Goal: Task Accomplishment & Management: Manage account settings

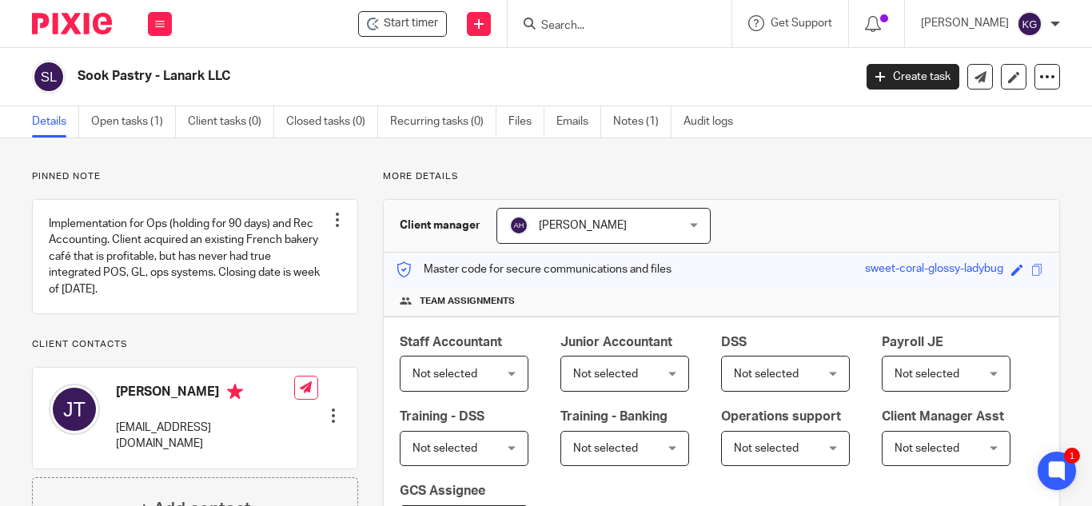
click at [645, 22] on input "Search" at bounding box center [612, 26] width 144 height 14
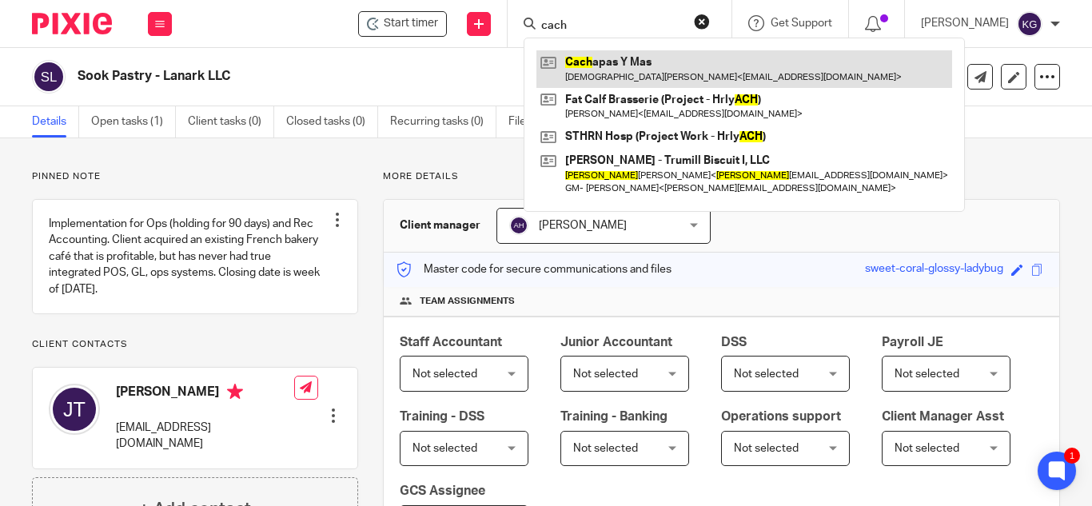
type input "cach"
click at [647, 66] on link at bounding box center [744, 68] width 416 height 37
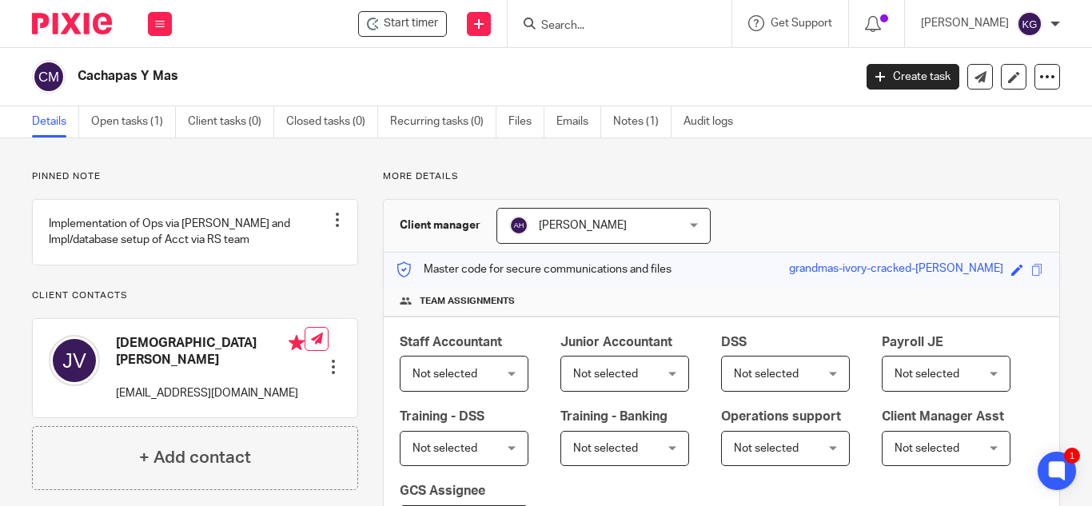
click at [576, 24] on input "Search" at bounding box center [612, 26] width 144 height 14
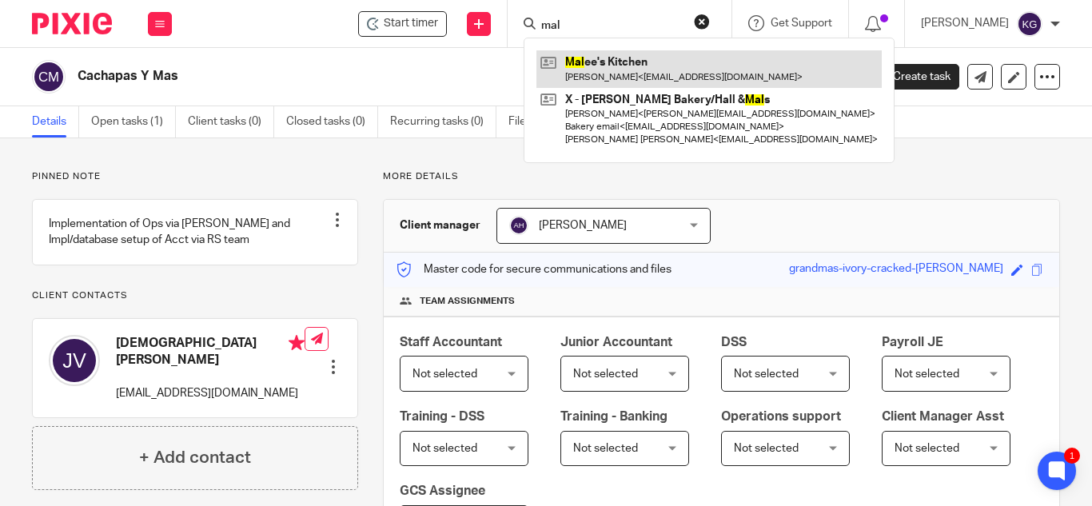
type input "mal"
click at [594, 71] on link at bounding box center [708, 68] width 345 height 37
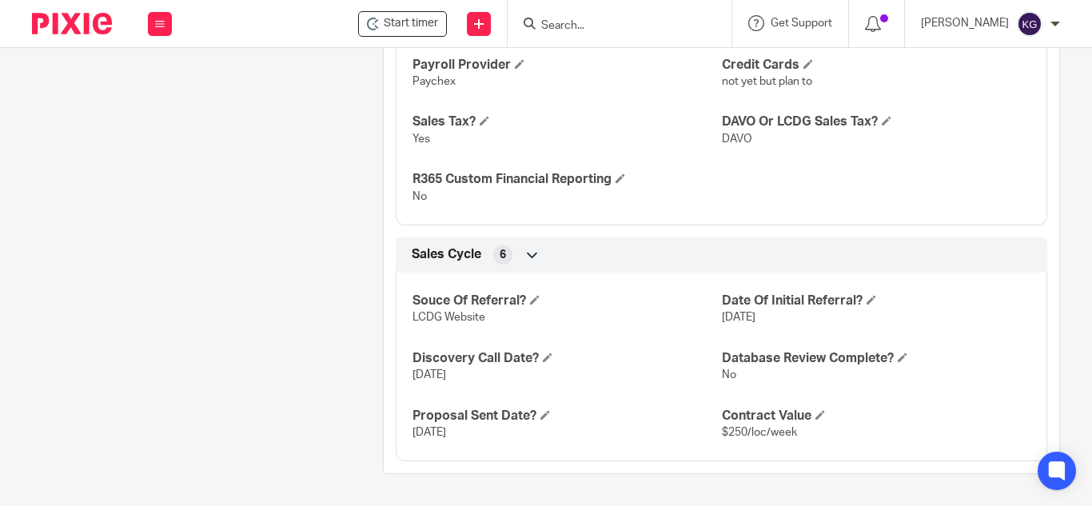
scroll to position [1341, 0]
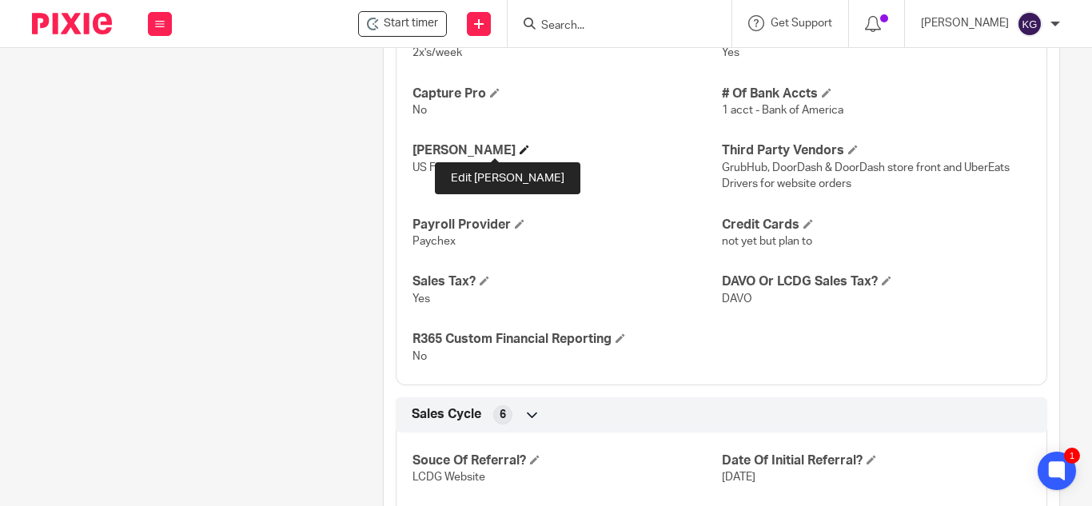
click at [520, 146] on span at bounding box center [525, 150] width 10 height 10
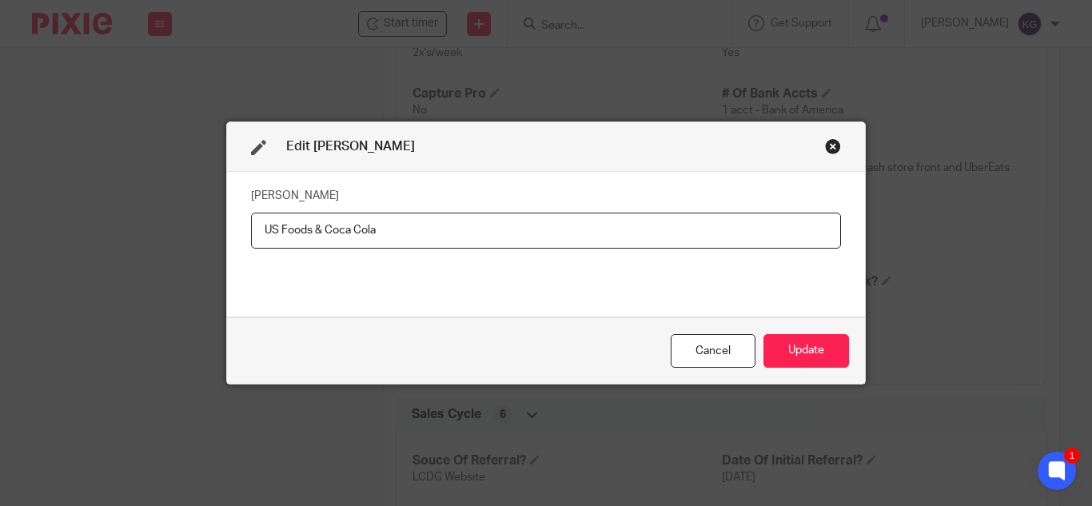
click at [306, 224] on input "US Foods & Coca Cola" at bounding box center [546, 231] width 590 height 36
type input "US Trading & Coca Cola"
click at [787, 346] on button "Update" at bounding box center [806, 351] width 86 height 34
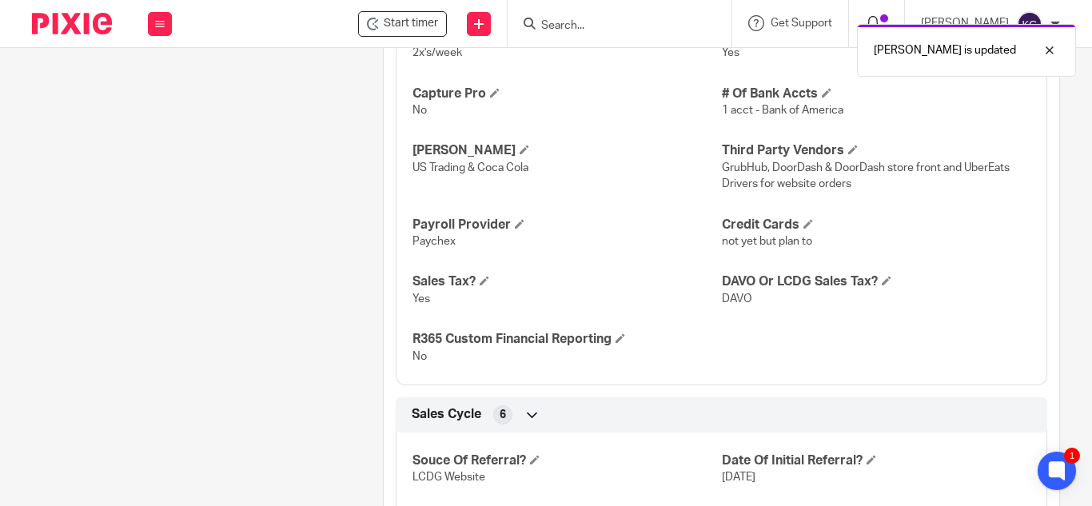
click at [881, 16] on icon at bounding box center [873, 24] width 16 height 16
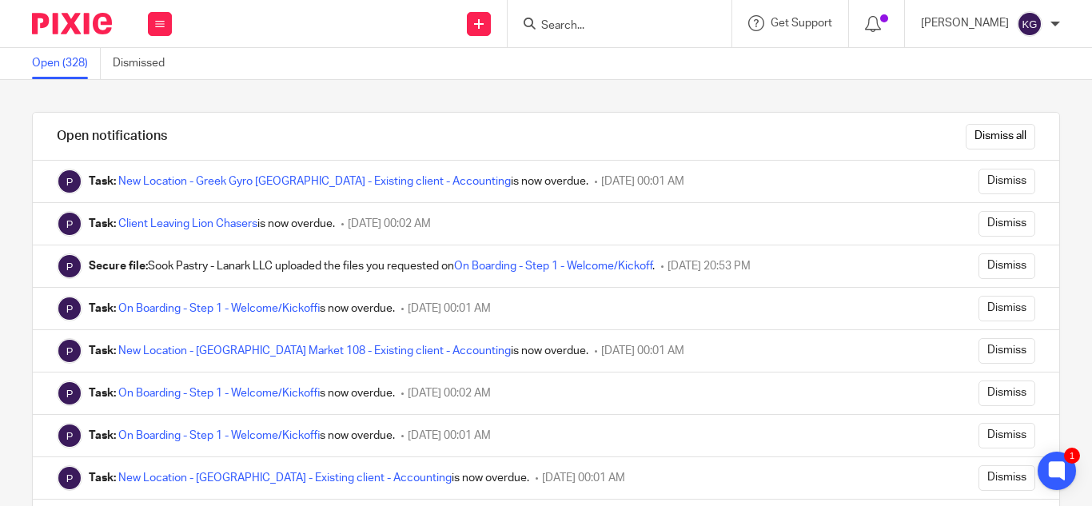
click at [626, 21] on input "Search" at bounding box center [612, 26] width 144 height 14
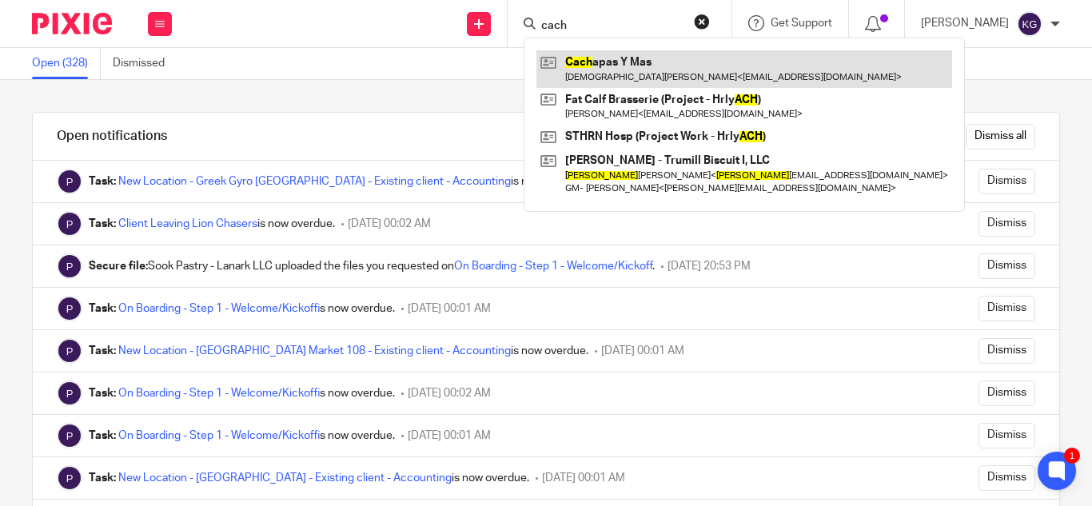
type input "cach"
click at [618, 82] on link at bounding box center [744, 68] width 416 height 37
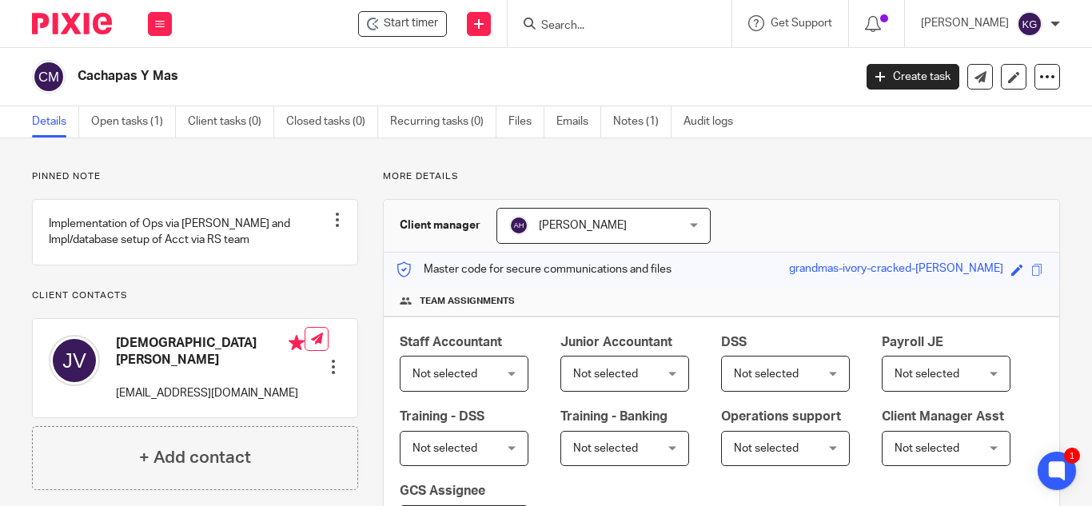
click at [613, 25] on input "Search" at bounding box center [612, 26] width 144 height 14
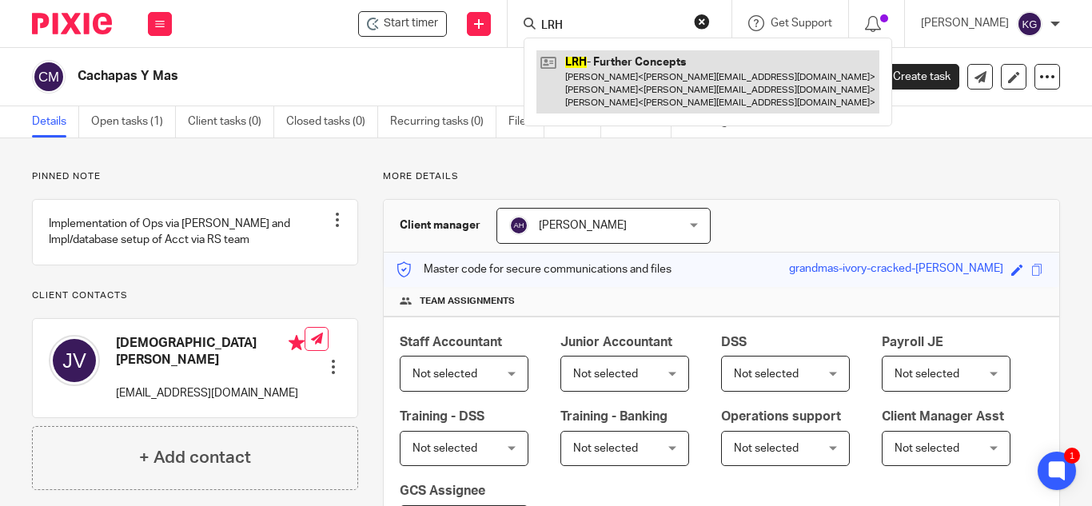
type input "LRH"
click at [594, 82] on link at bounding box center [707, 81] width 343 height 63
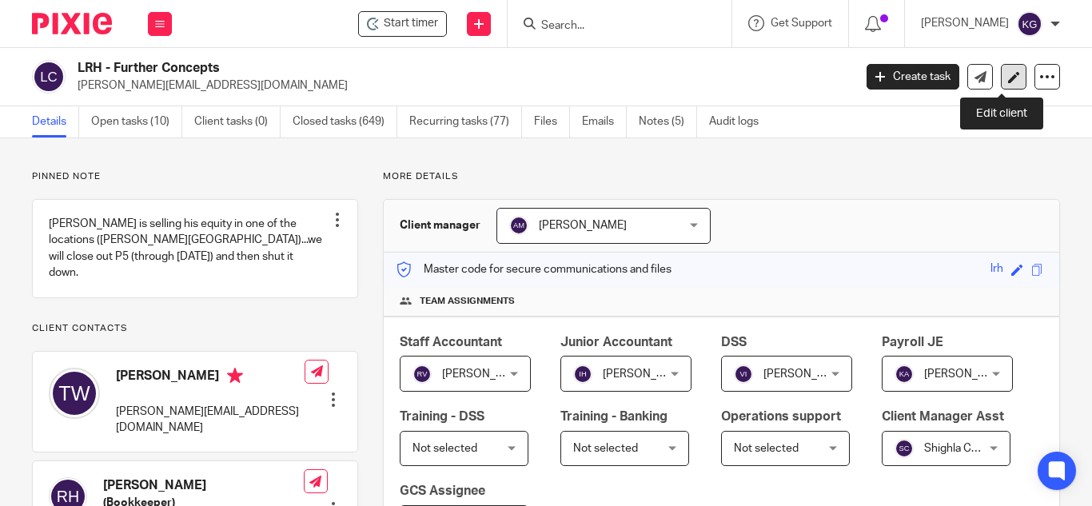
click at [1008, 74] on icon at bounding box center [1014, 77] width 12 height 12
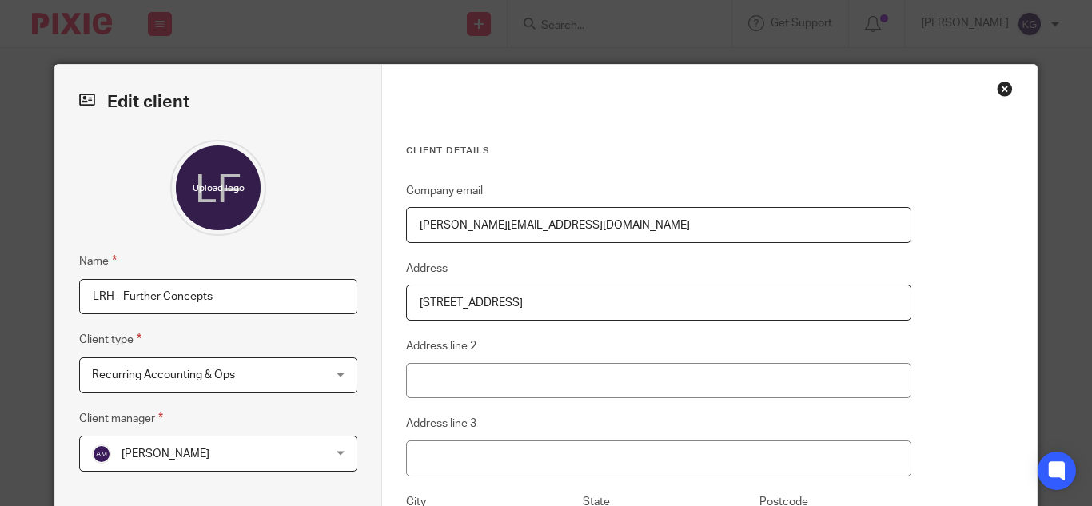
click at [118, 293] on input "LRH - Further Concepts" at bounding box center [218, 297] width 278 height 36
click at [204, 297] on input "Further Concepts" at bounding box center [218, 297] width 278 height 36
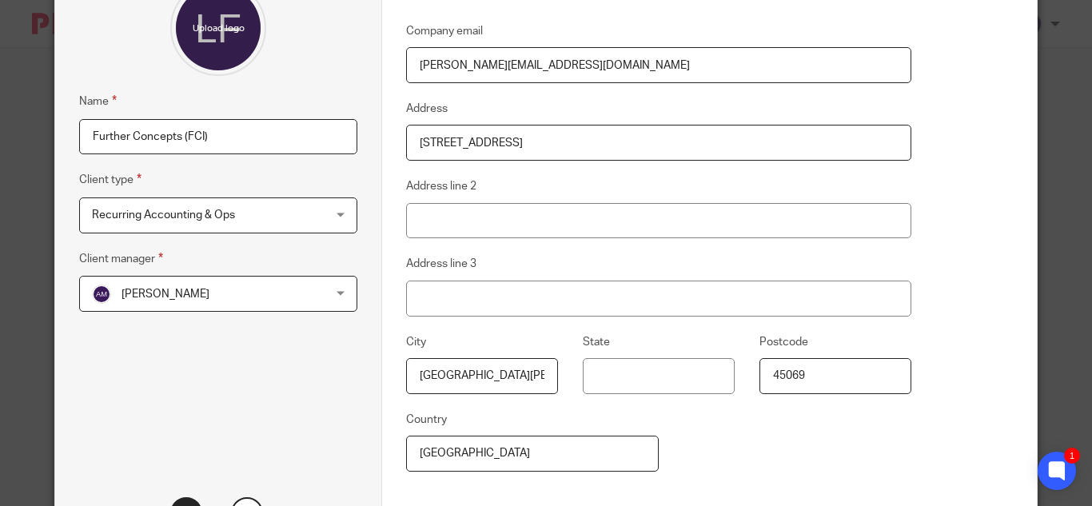
scroll to position [240, 0]
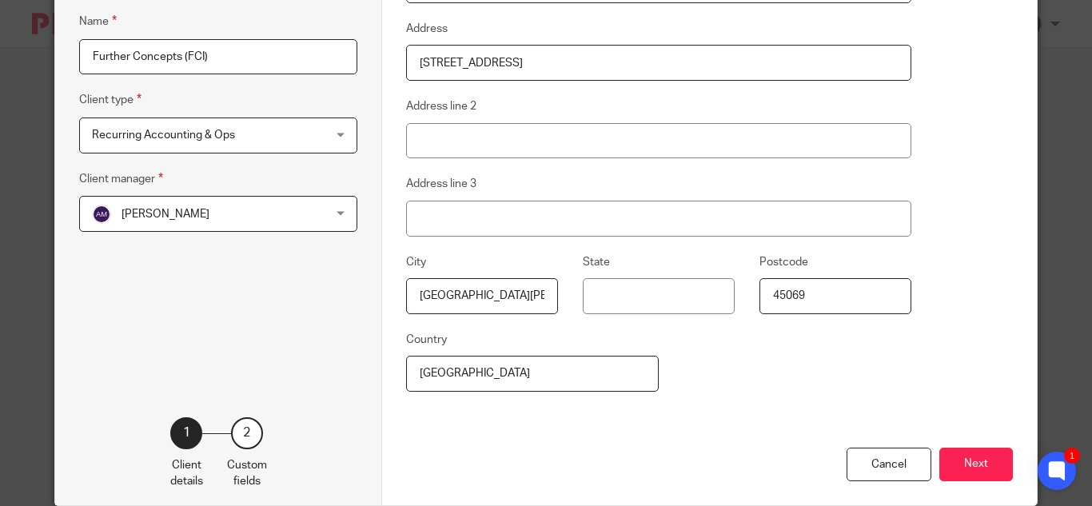
type input "Further Concepts (FCI)"
click at [634, 293] on input "State" at bounding box center [659, 296] width 152 height 36
type input "OH"
click at [524, 294] on input "West Chester, OH" at bounding box center [482, 296] width 152 height 36
type input "West Chester"
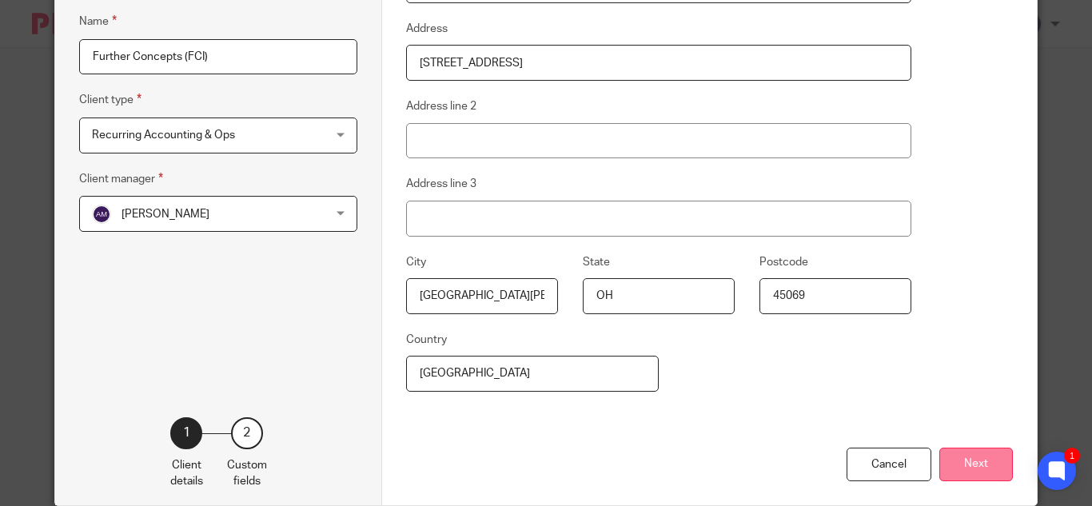
click at [980, 462] on button "Next" at bounding box center [976, 465] width 74 height 34
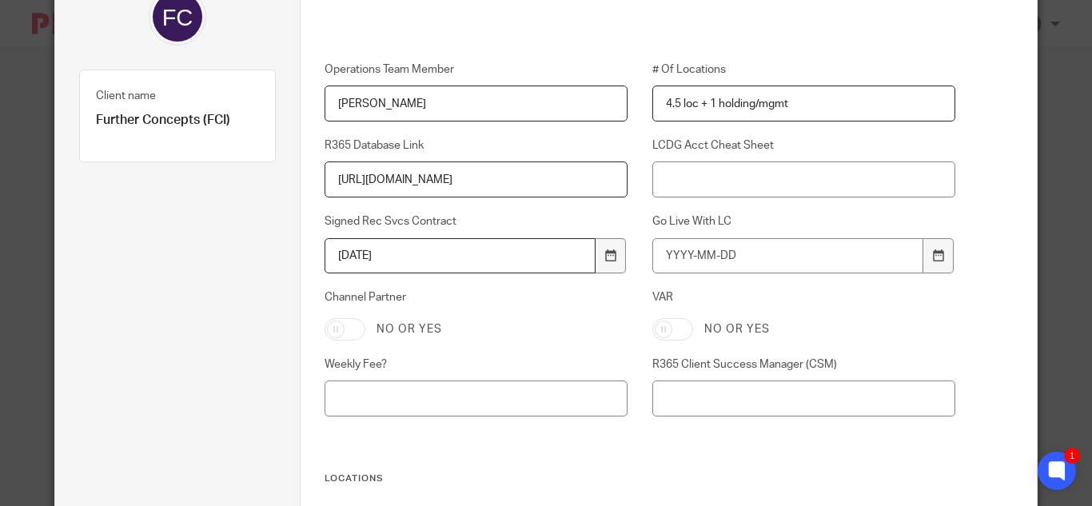
scroll to position [480, 0]
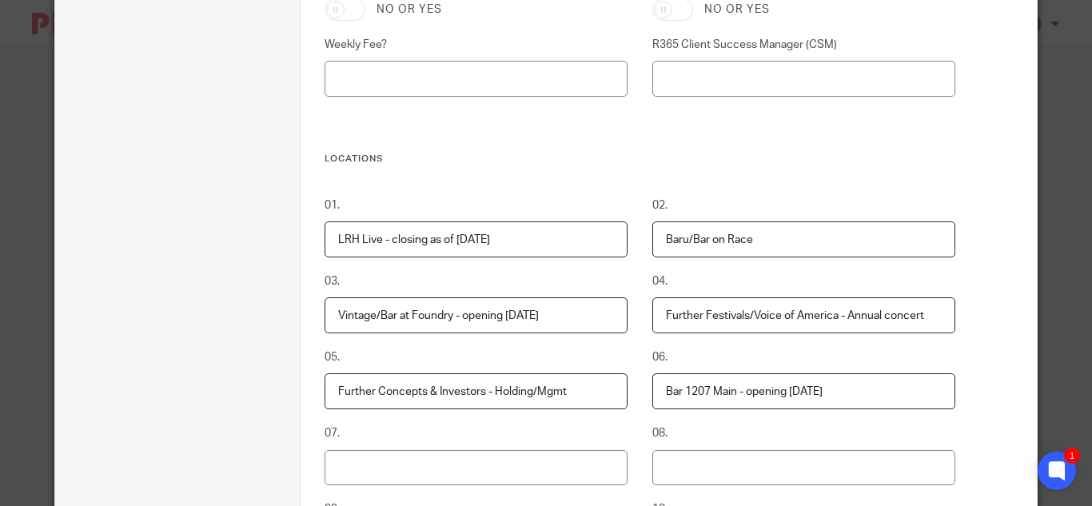
click at [325, 241] on input "LRH Live - closing as of 5/18/25" at bounding box center [476, 239] width 303 height 36
click at [436, 243] on input "X - LRH Live - closing as of 5/18/25" at bounding box center [476, 239] width 303 height 36
type input "X - LRH Live - closed as of 5/18/25"
click at [781, 158] on h3 "Locations" at bounding box center [640, 159] width 631 height 13
drag, startPoint x: 556, startPoint y: 239, endPoint x: 329, endPoint y: 241, distance: 227.8
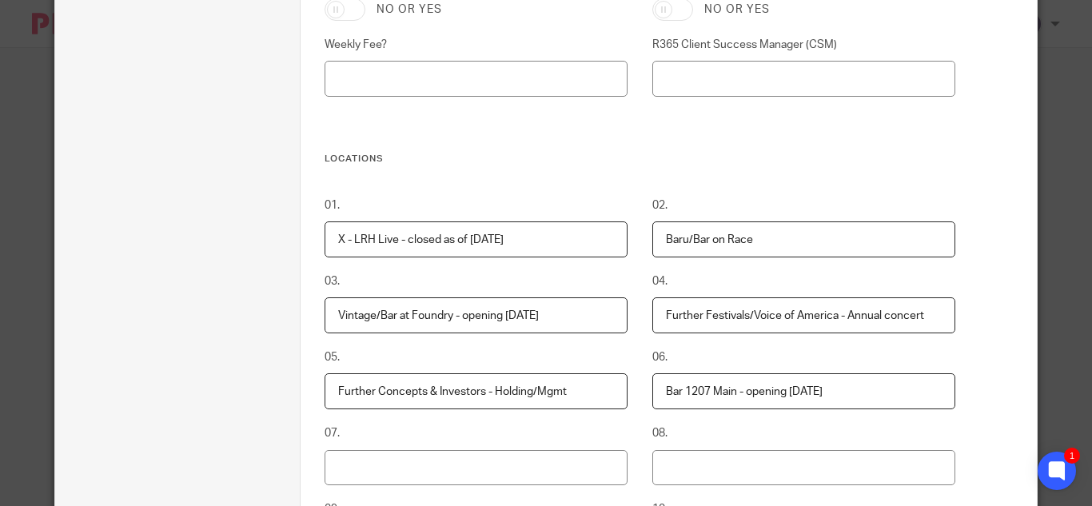
click at [329, 241] on input "X - LRH Live - closed as of 5/18/25" at bounding box center [476, 239] width 303 height 36
drag, startPoint x: 810, startPoint y: 191, endPoint x: 819, endPoint y: 189, distance: 9.1
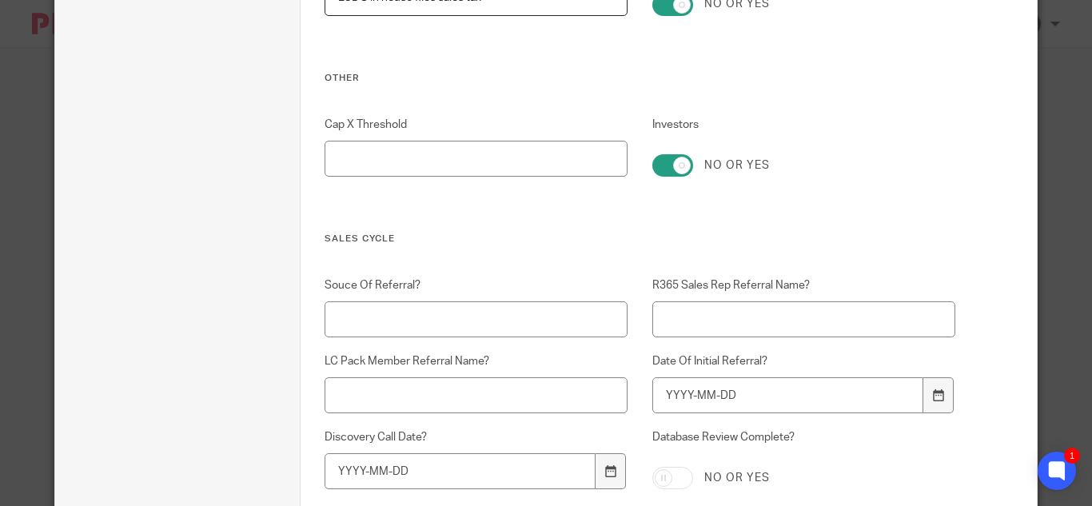
scroll to position [2792, 0]
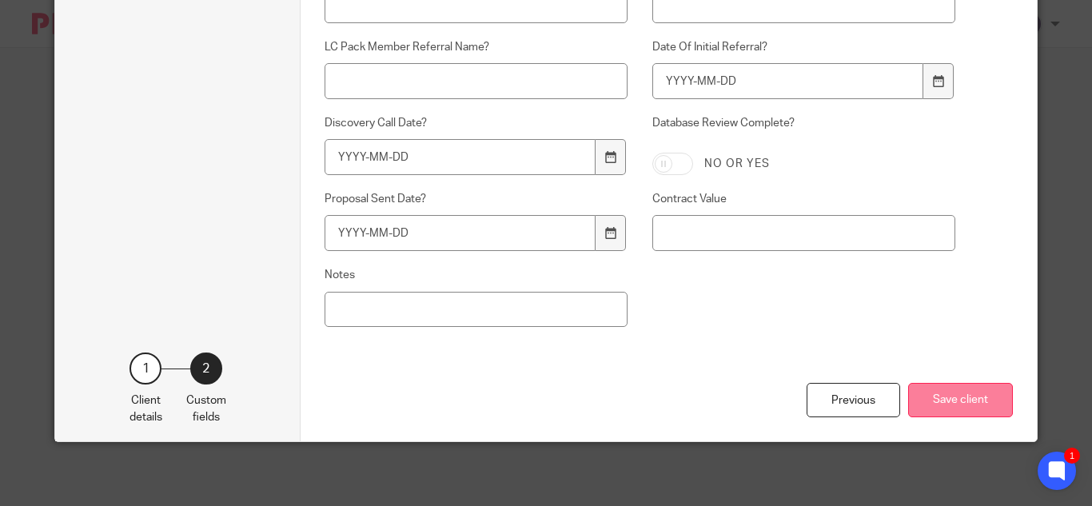
click at [966, 397] on button "Save client" at bounding box center [960, 400] width 105 height 34
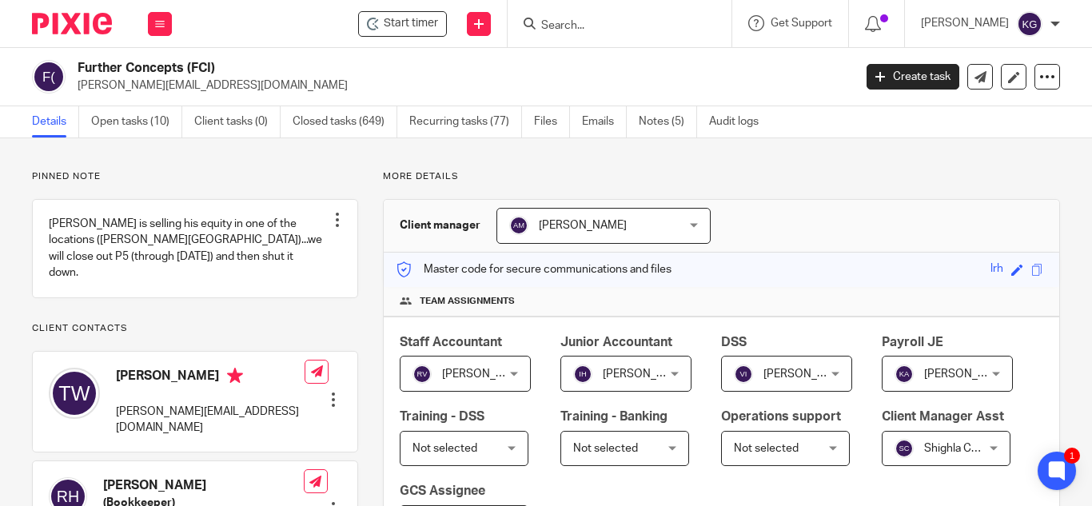
click at [589, 22] on input "Search" at bounding box center [612, 26] width 144 height 14
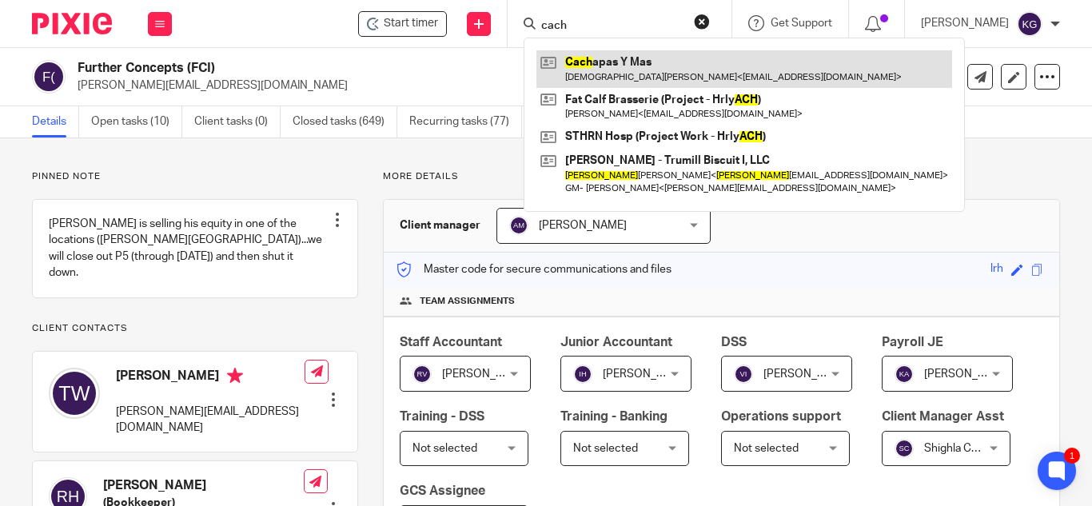
type input "cach"
click at [622, 58] on link at bounding box center [744, 68] width 416 height 37
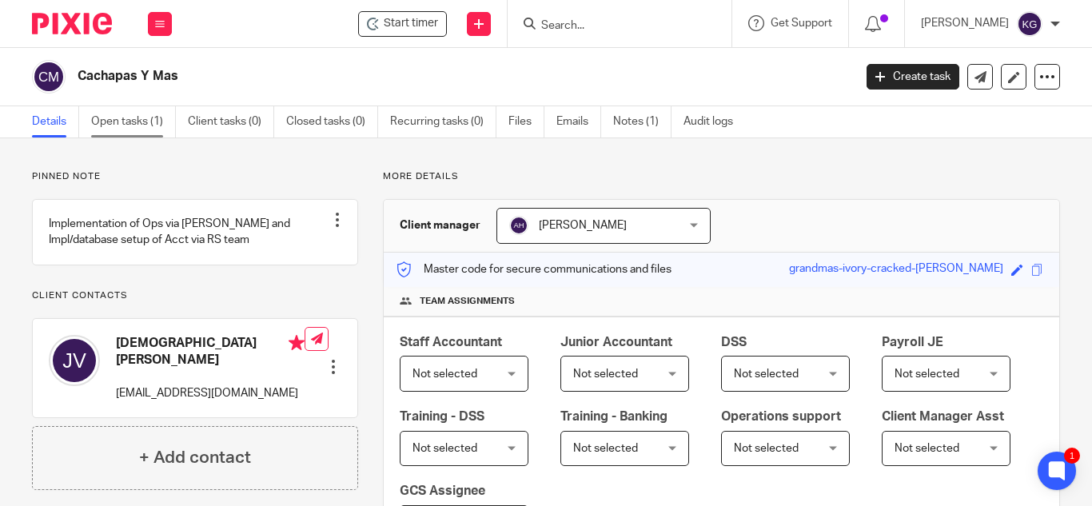
click at [144, 119] on link "Open tasks (1)" at bounding box center [133, 121] width 85 height 31
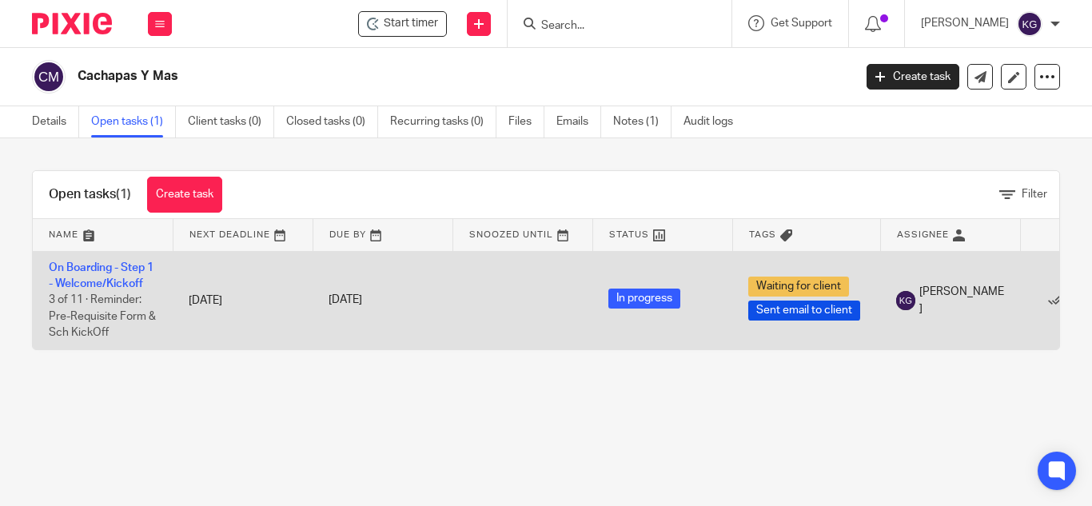
click at [114, 258] on td "On Boarding - Step 1 - Welcome/Kickoff 3 of 11 · Reminder: Pre-Requisite Form &…" at bounding box center [103, 300] width 140 height 98
click at [114, 272] on link "On Boarding - Step 1 - Welcome/Kickoff" at bounding box center [101, 275] width 105 height 27
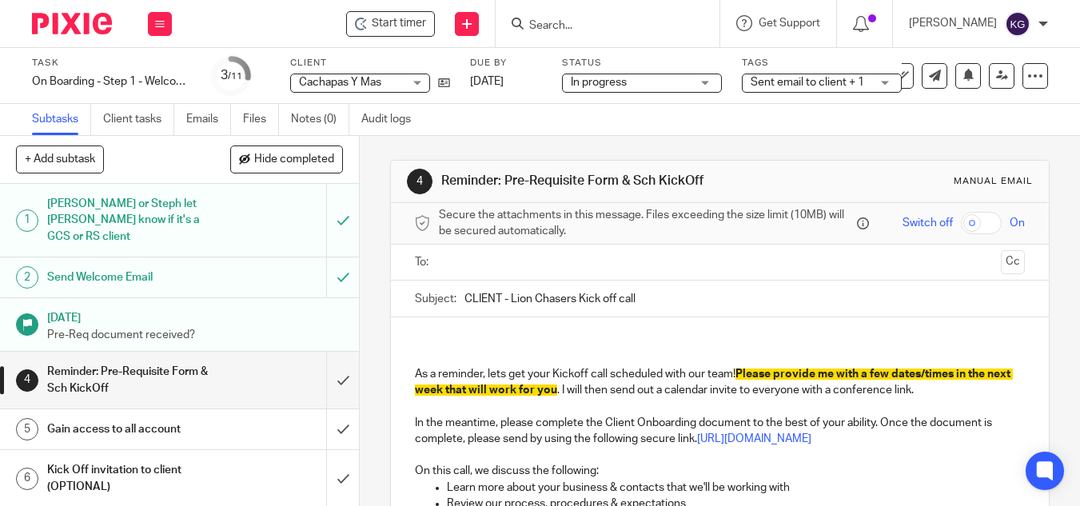
click at [884, 78] on div "Sent email to client + 1" at bounding box center [822, 83] width 160 height 19
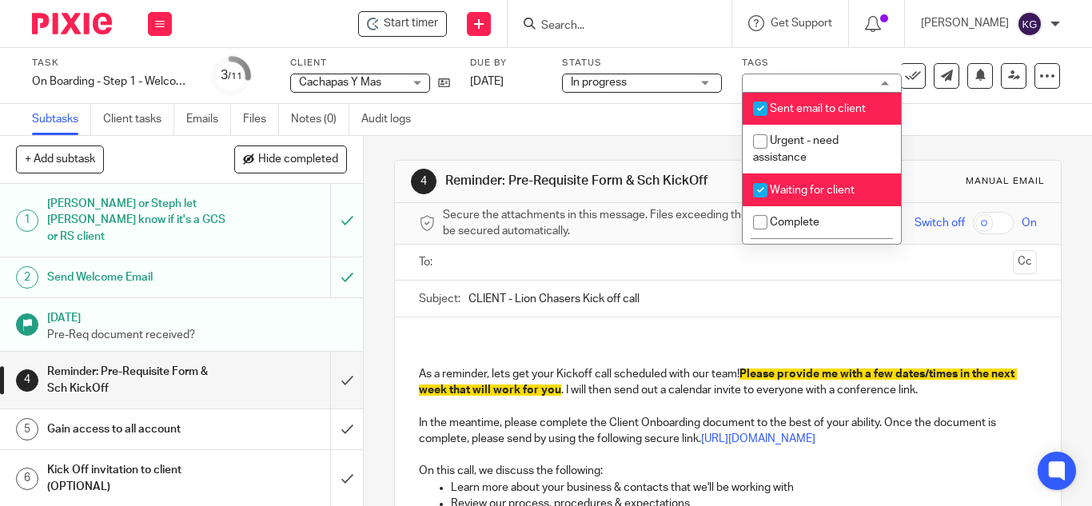
drag, startPoint x: 755, startPoint y: 109, endPoint x: 755, endPoint y: 124, distance: 15.2
click at [755, 109] on input "checkbox" at bounding box center [760, 109] width 30 height 30
checkbox input "false"
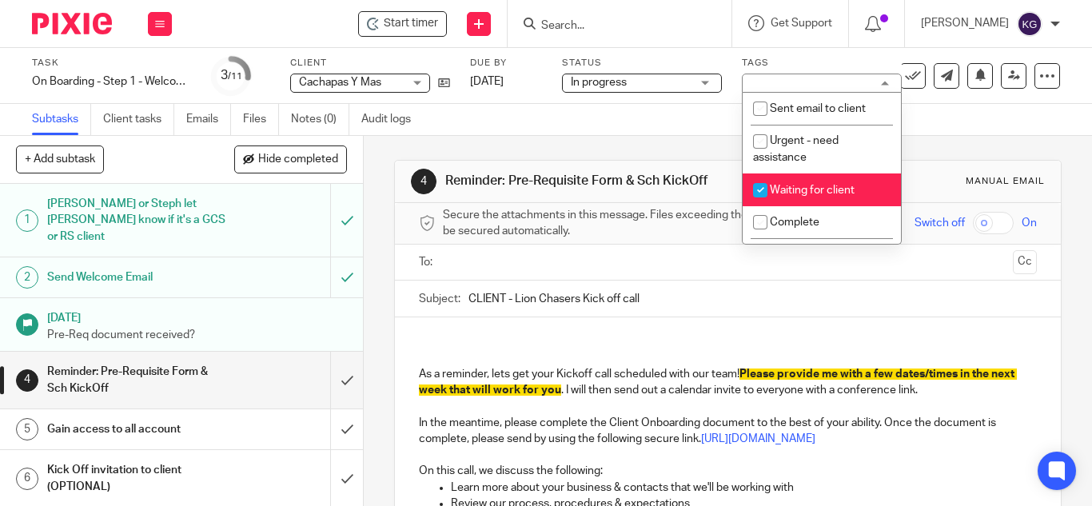
click at [761, 189] on input "checkbox" at bounding box center [760, 190] width 30 height 30
checkbox input "false"
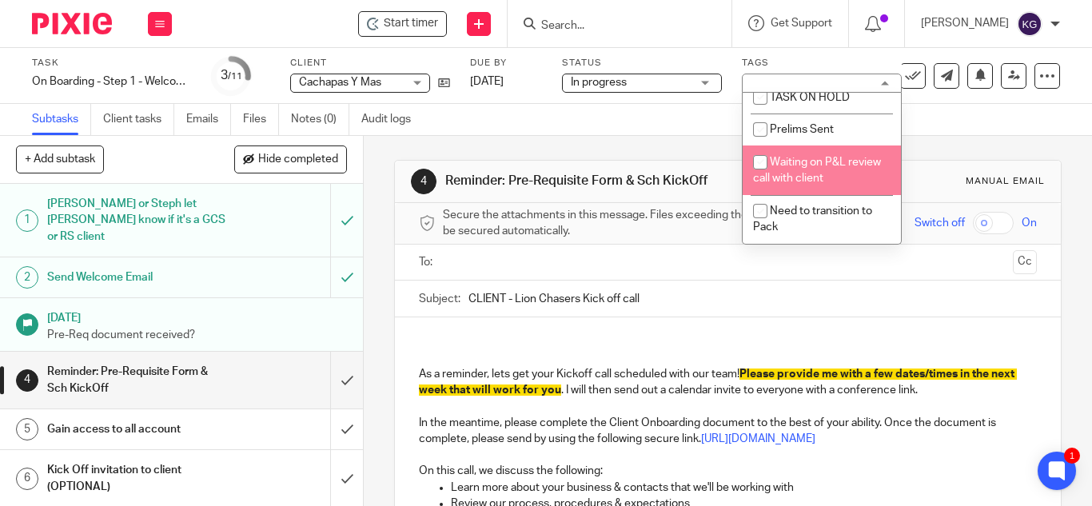
scroll to position [400, 0]
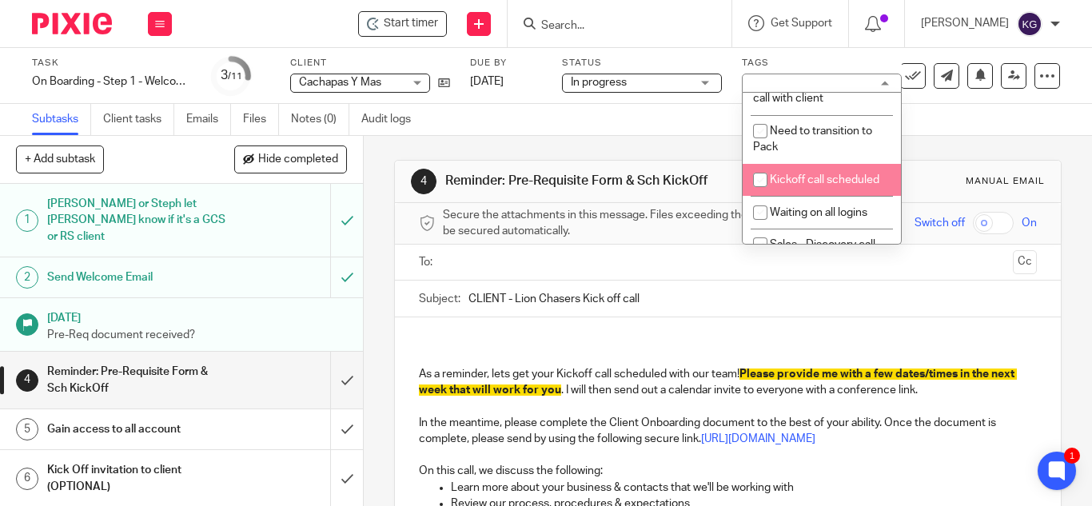
click at [761, 195] on input "checkbox" at bounding box center [760, 180] width 30 height 30
checkbox input "true"
click at [647, 141] on div "4 Reminder: Pre-Requisite Form & Sch KickOff Manual email Secure the attachment…" at bounding box center [728, 442] width 668 height 612
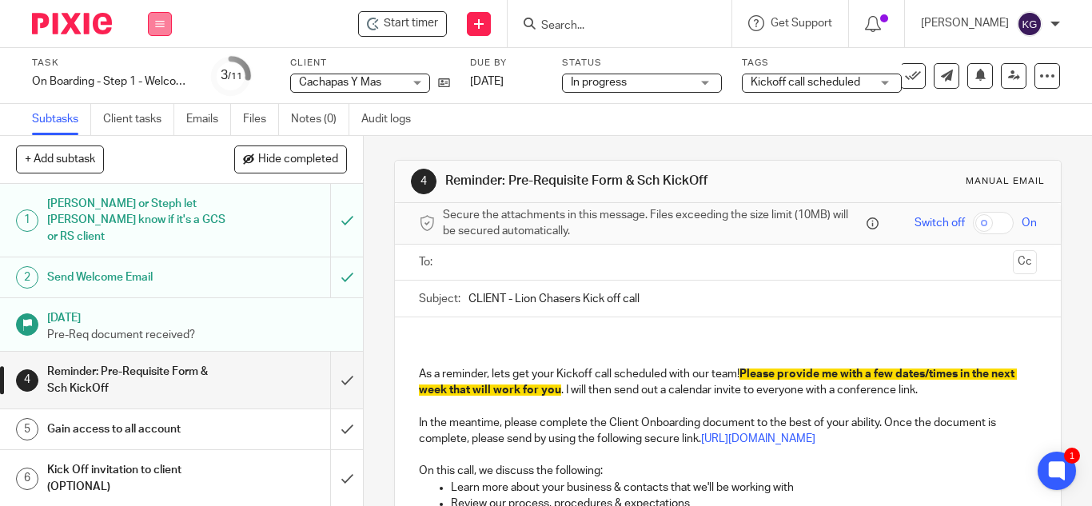
click at [150, 23] on button at bounding box center [160, 24] width 24 height 24
click at [148, 71] on link "Work" at bounding box center [152, 74] width 28 height 11
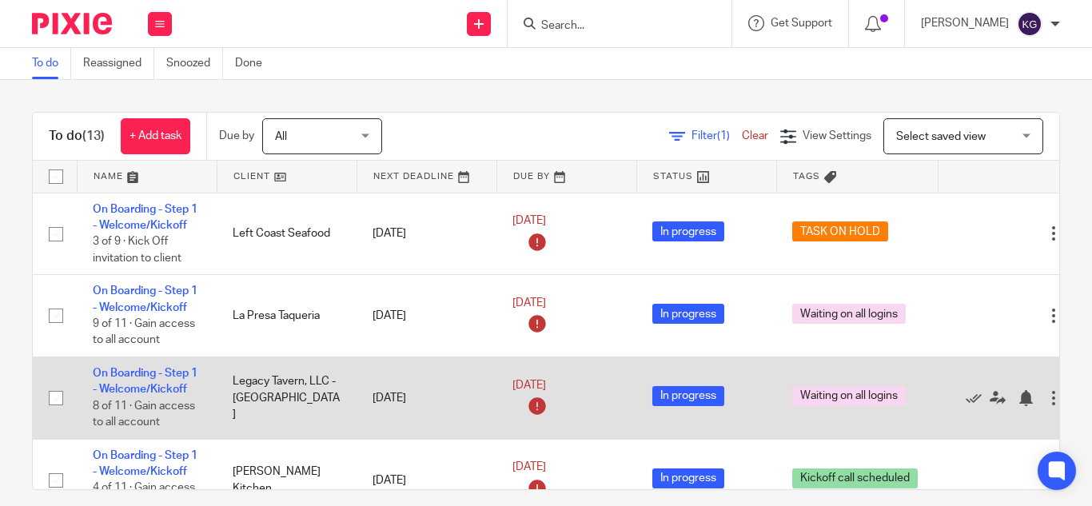
scroll to position [80, 0]
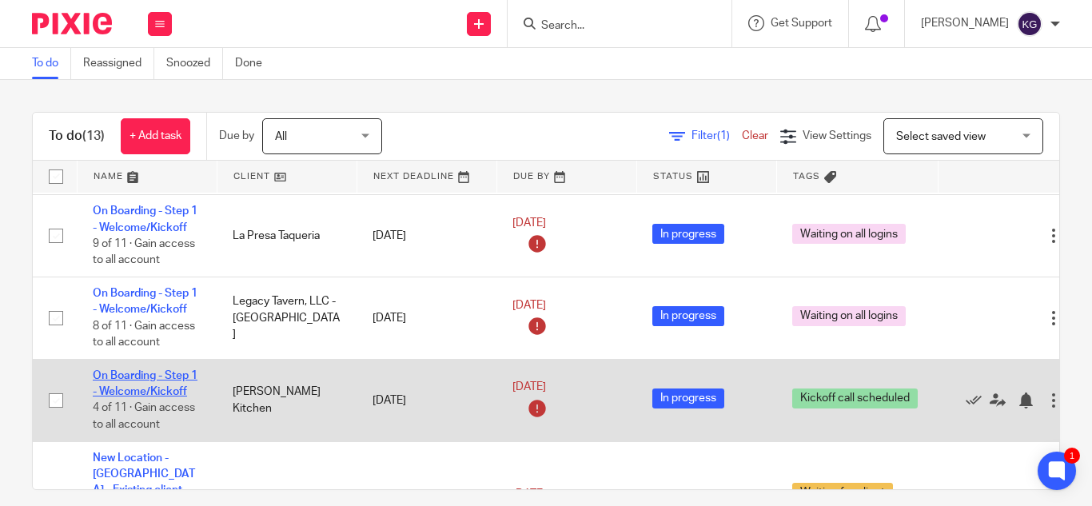
click at [133, 375] on link "On Boarding - Step 1 - Welcome/Kickoff" at bounding box center [145, 383] width 105 height 27
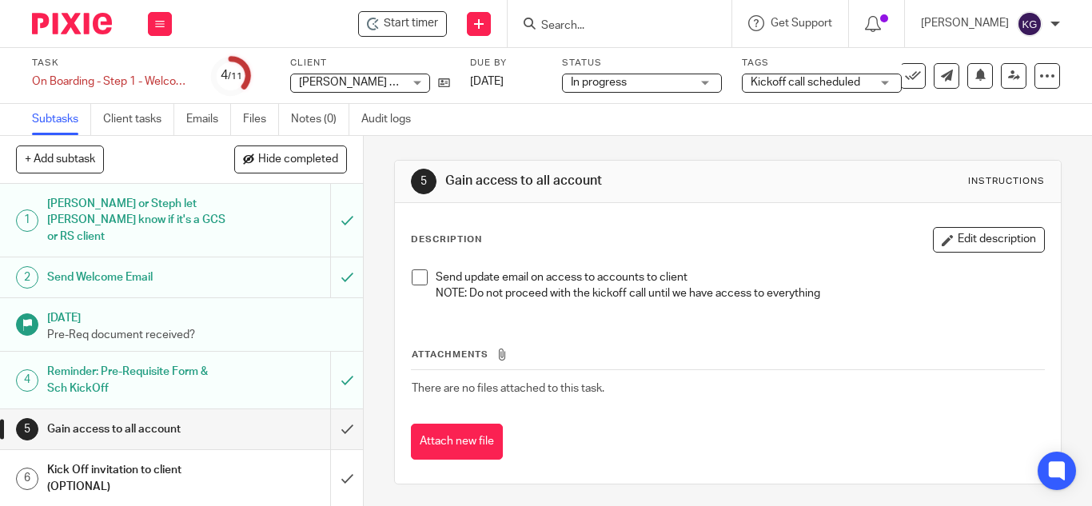
click at [875, 82] on div "Kickoff call scheduled" at bounding box center [822, 83] width 160 height 19
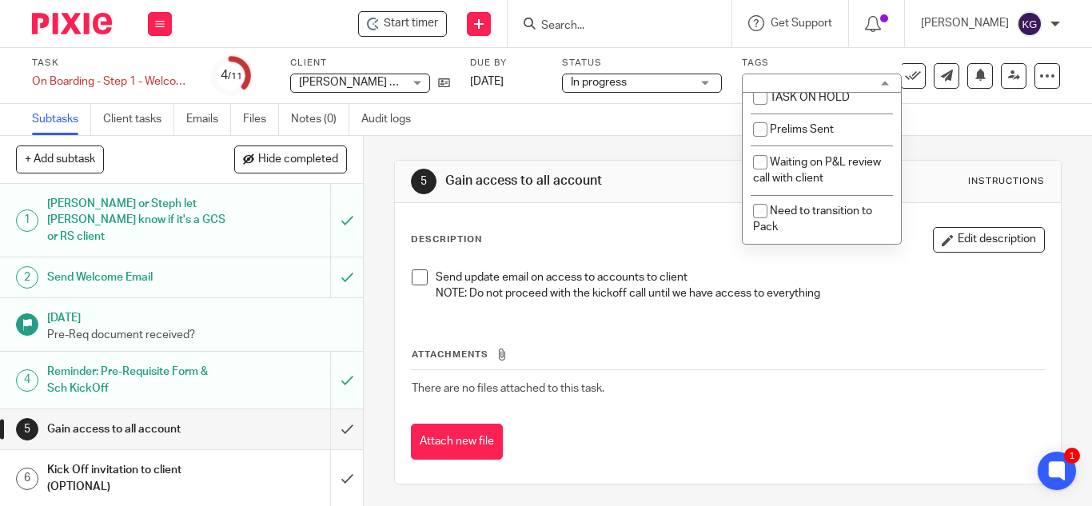
scroll to position [400, 0]
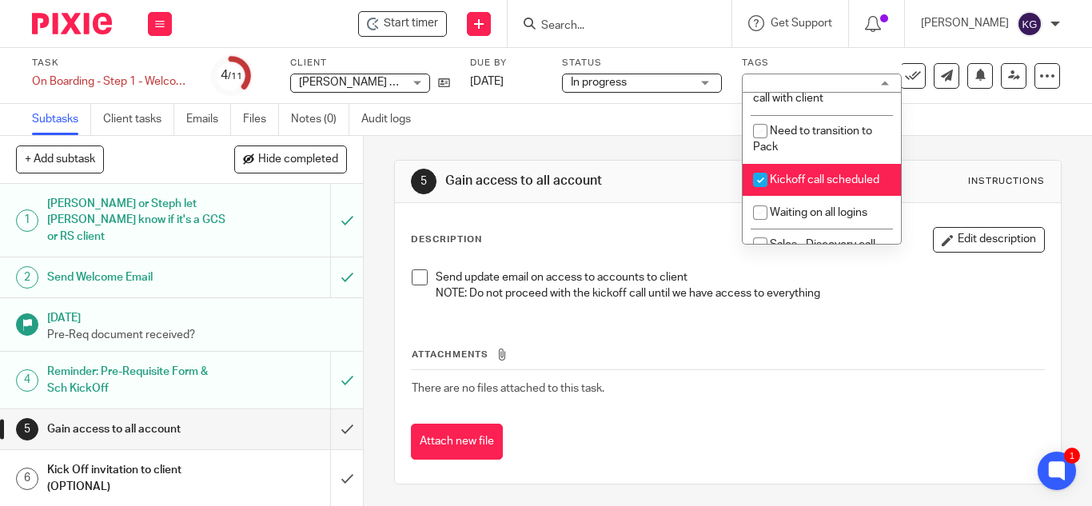
click at [758, 195] on input "checkbox" at bounding box center [760, 180] width 30 height 30
checkbox input "false"
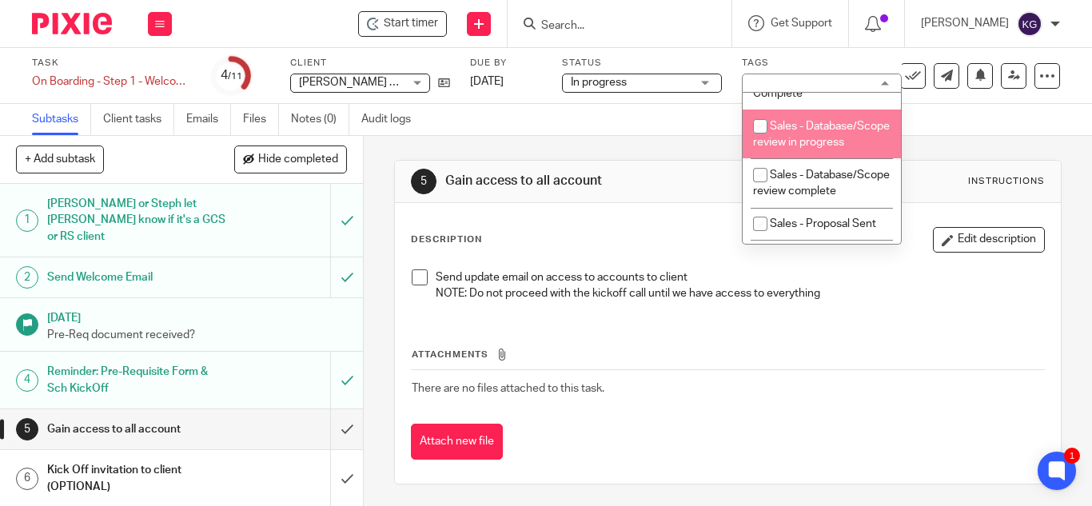
scroll to position [536, 0]
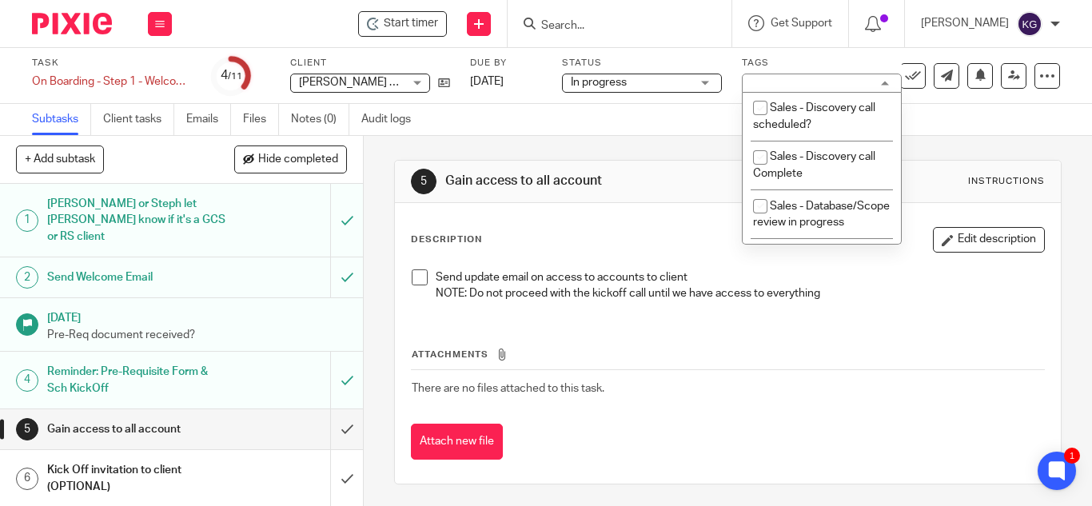
click at [757, 91] on input "checkbox" at bounding box center [760, 76] width 30 height 30
checkbox input "true"
click at [660, 217] on div "Description Edit description Send update email on access to accounts to client …" at bounding box center [728, 343] width 666 height 281
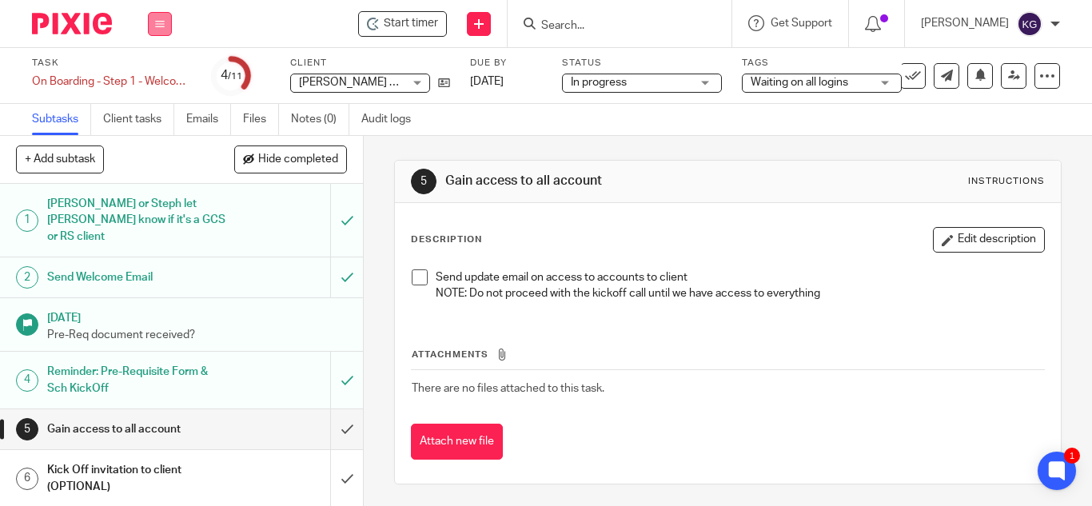
click at [160, 18] on button at bounding box center [160, 24] width 24 height 24
click at [157, 71] on link "Work" at bounding box center [152, 74] width 28 height 11
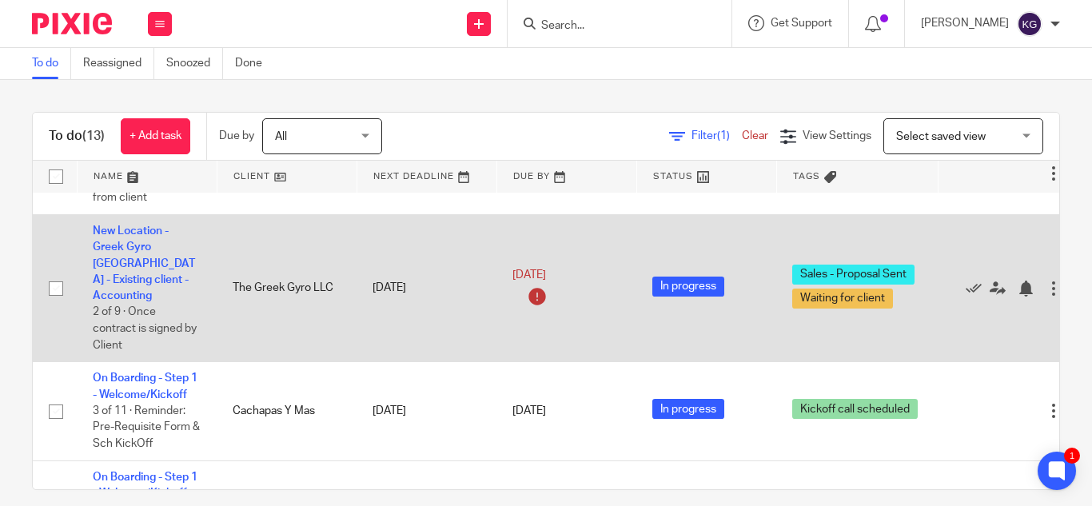
scroll to position [879, 0]
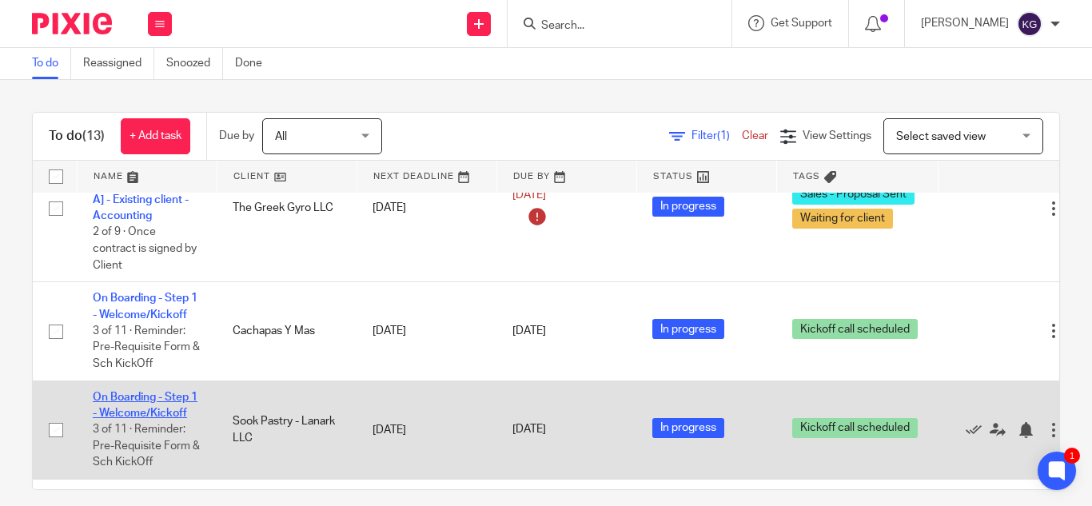
click at [144, 392] on link "On Boarding - Step 1 - Welcome/Kickoff" at bounding box center [145, 405] width 105 height 27
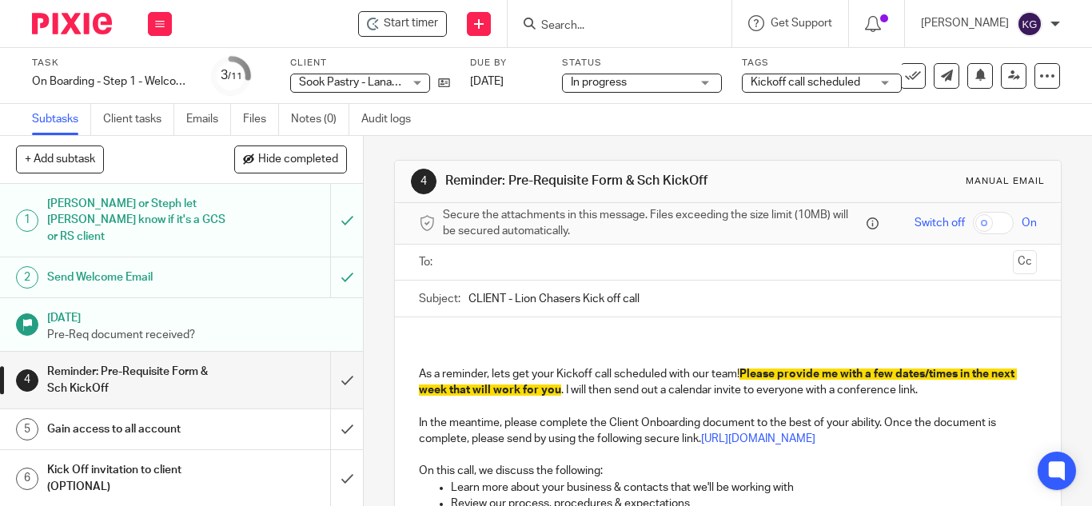
click at [883, 79] on div "Kickoff call scheduled" at bounding box center [822, 83] width 160 height 19
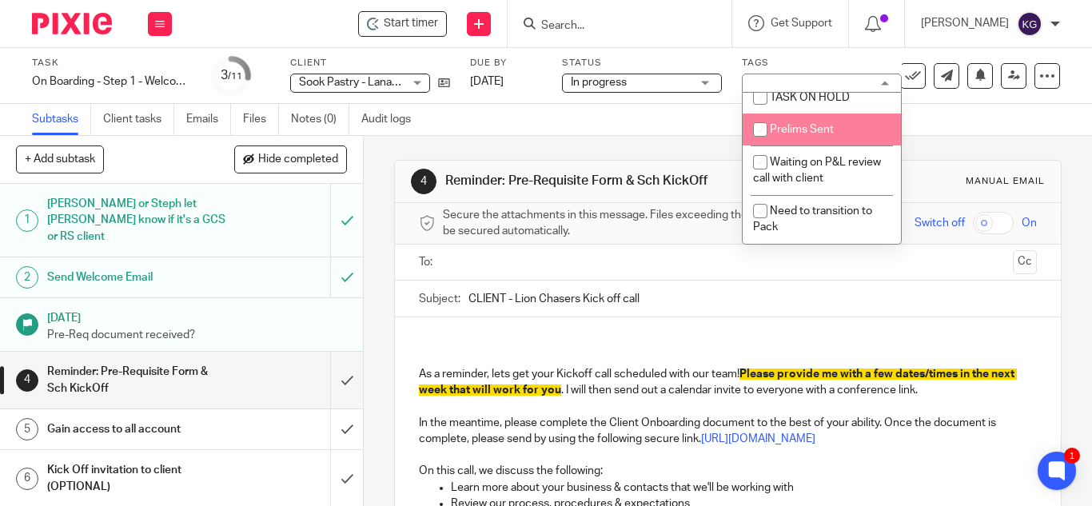
scroll to position [480, 0]
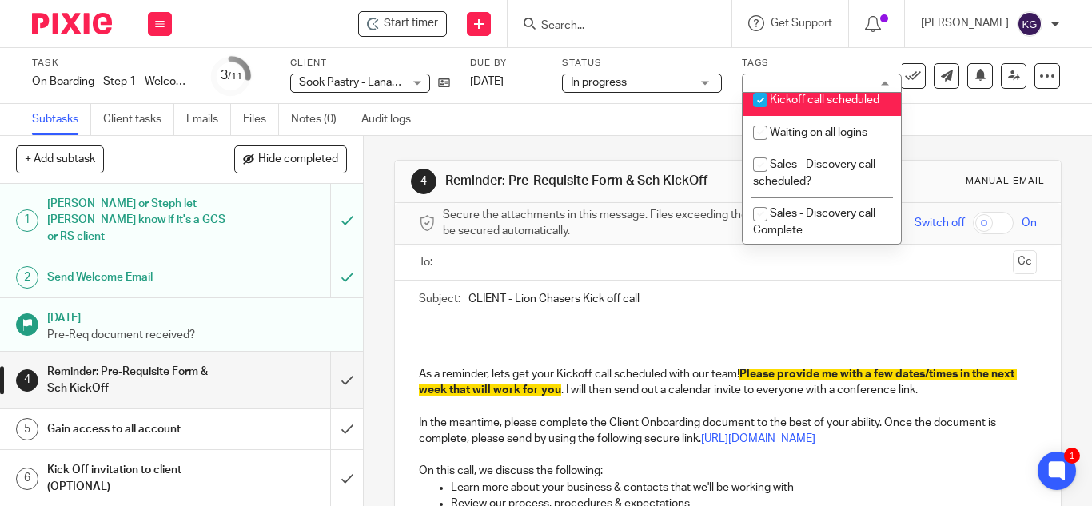
click at [762, 115] on input "checkbox" at bounding box center [760, 100] width 30 height 30
checkbox input "false"
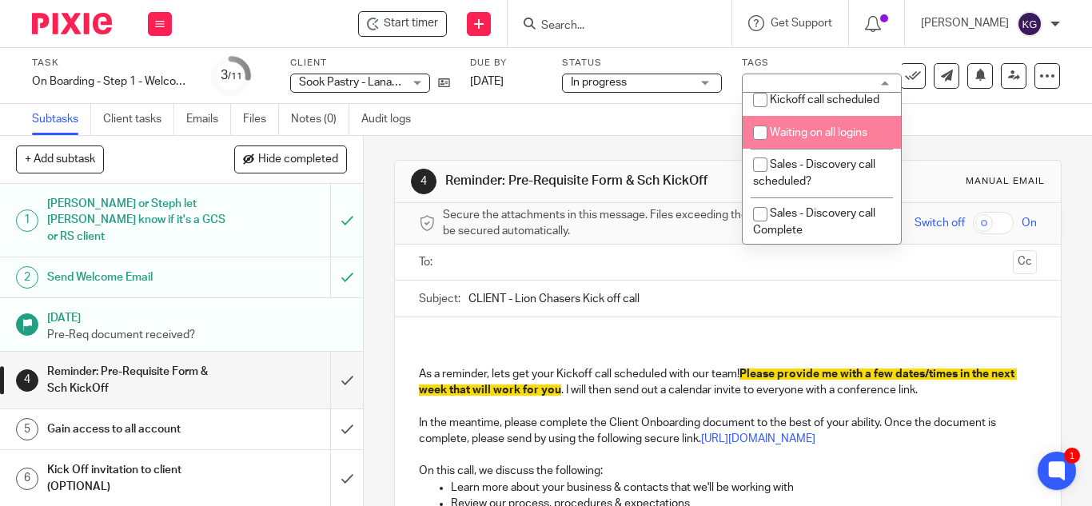
click at [759, 148] on input "checkbox" at bounding box center [760, 133] width 30 height 30
checkbox input "true"
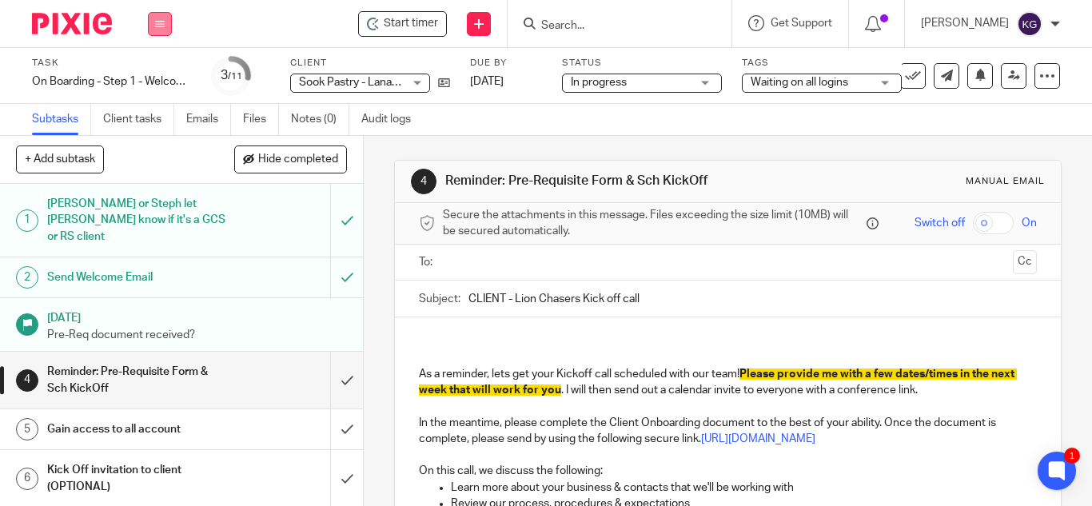
click at [164, 19] on icon at bounding box center [160, 24] width 10 height 10
click at [157, 73] on link "Work" at bounding box center [152, 74] width 28 height 11
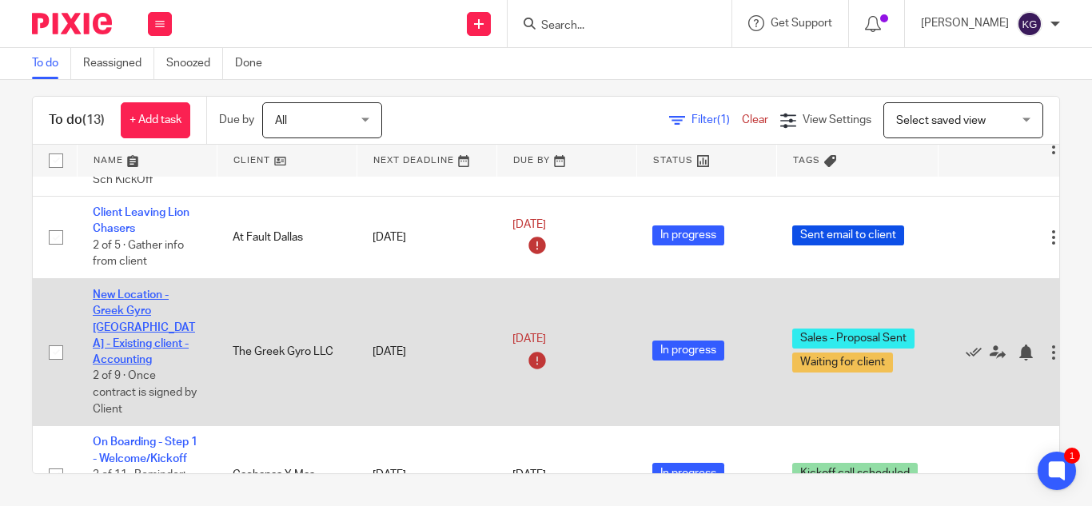
scroll to position [799, 0]
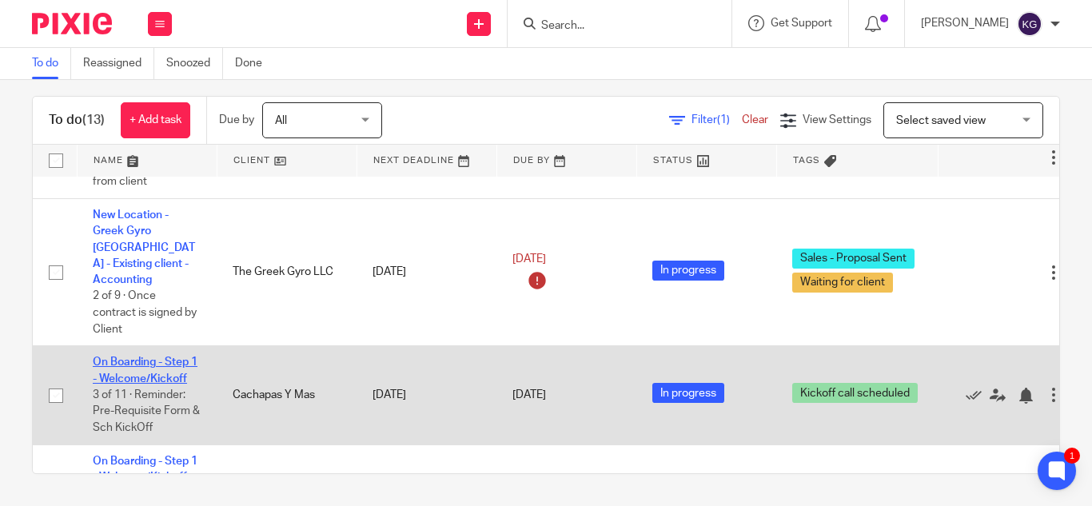
click at [149, 357] on link "On Boarding - Step 1 - Welcome/Kickoff" at bounding box center [145, 370] width 105 height 27
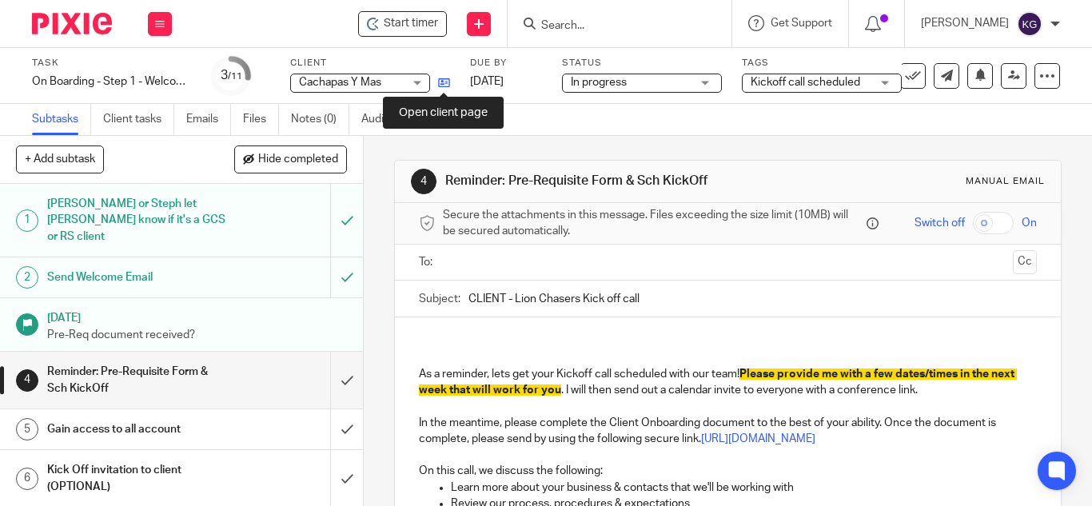
click at [442, 83] on icon at bounding box center [444, 83] width 12 height 12
click at [595, 31] on input "Search" at bounding box center [612, 26] width 144 height 14
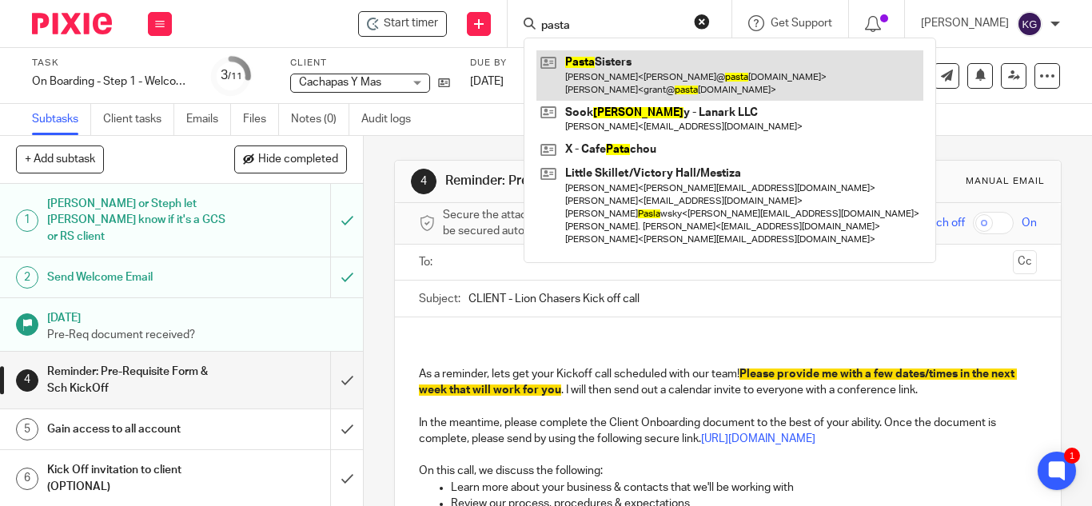
type input "pasta"
click at [624, 74] on link at bounding box center [729, 75] width 387 height 50
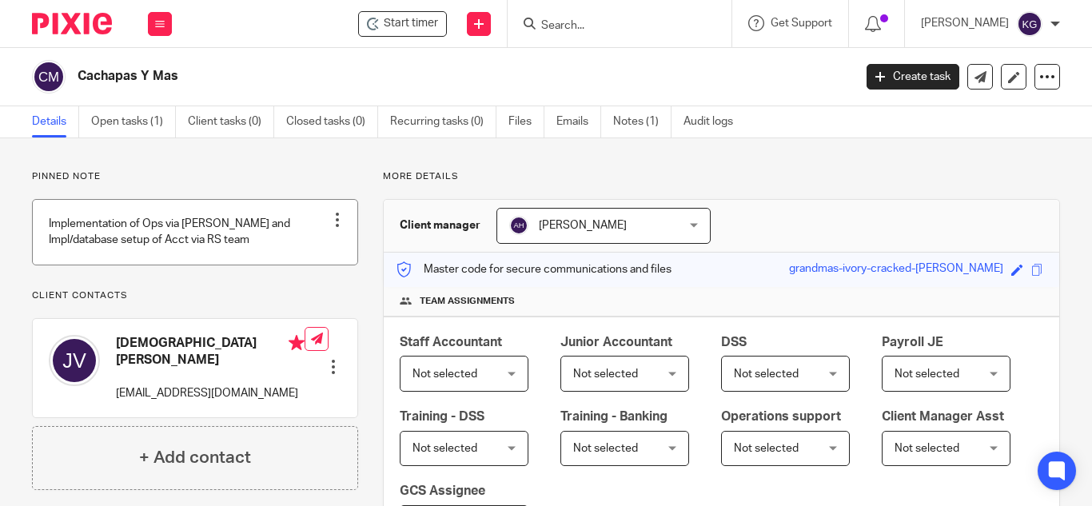
click at [156, 241] on link at bounding box center [195, 232] width 325 height 65
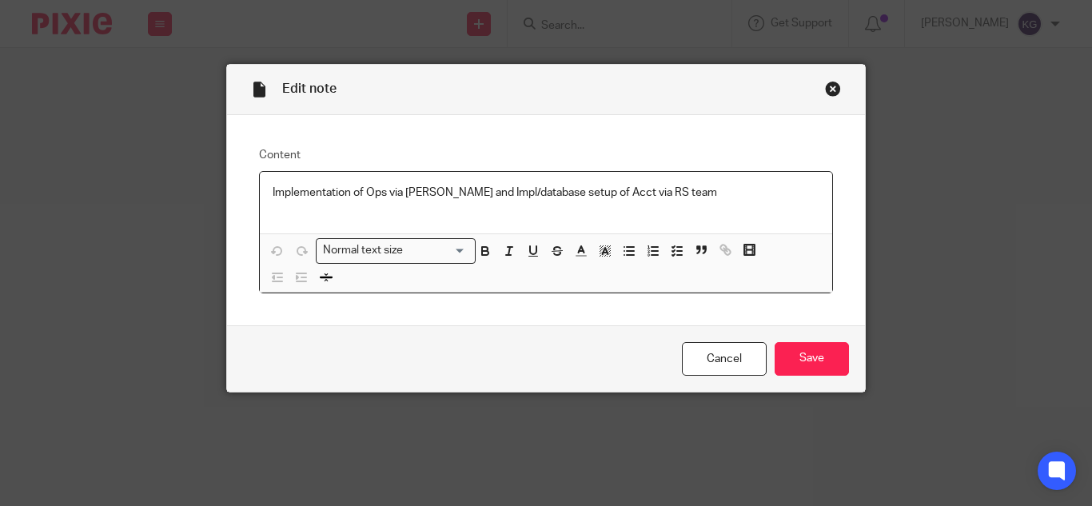
click at [717, 192] on p "Implementation of Ops via Jorge Mendoza and Impl/database setup of Acct via RS …" at bounding box center [546, 193] width 547 height 16
click at [821, 361] on input "Save" at bounding box center [812, 359] width 74 height 34
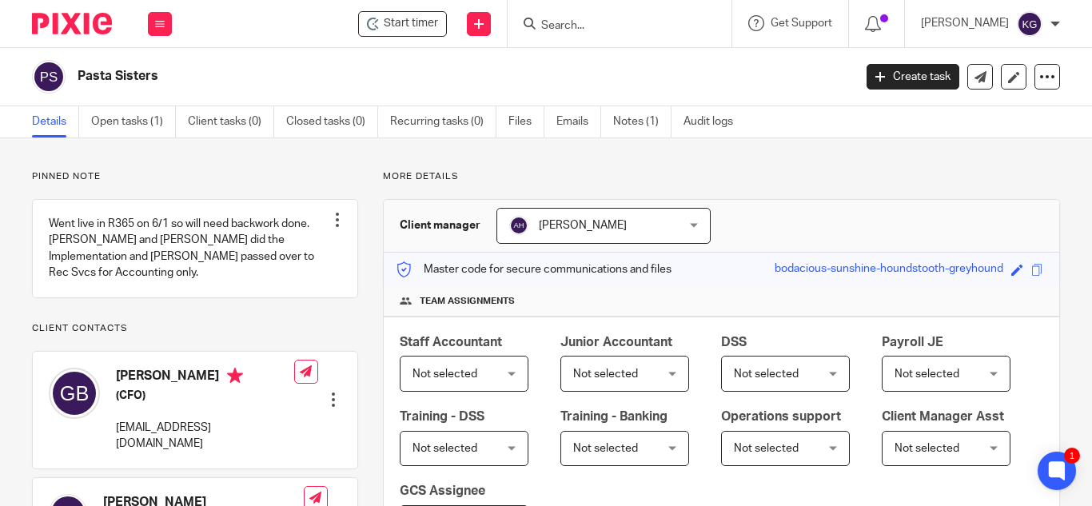
scroll to position [480, 0]
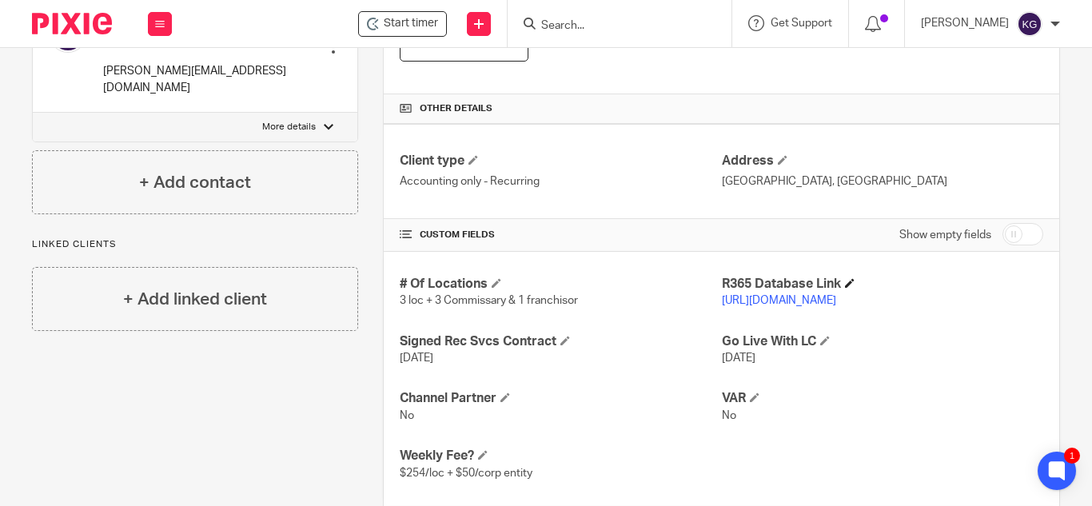
click at [814, 292] on h4 "R365 Database Link" at bounding box center [882, 284] width 321 height 17
click at [814, 301] on link "[URL][DOMAIN_NAME]" at bounding box center [779, 300] width 114 height 11
click at [495, 282] on span at bounding box center [497, 283] width 10 height 10
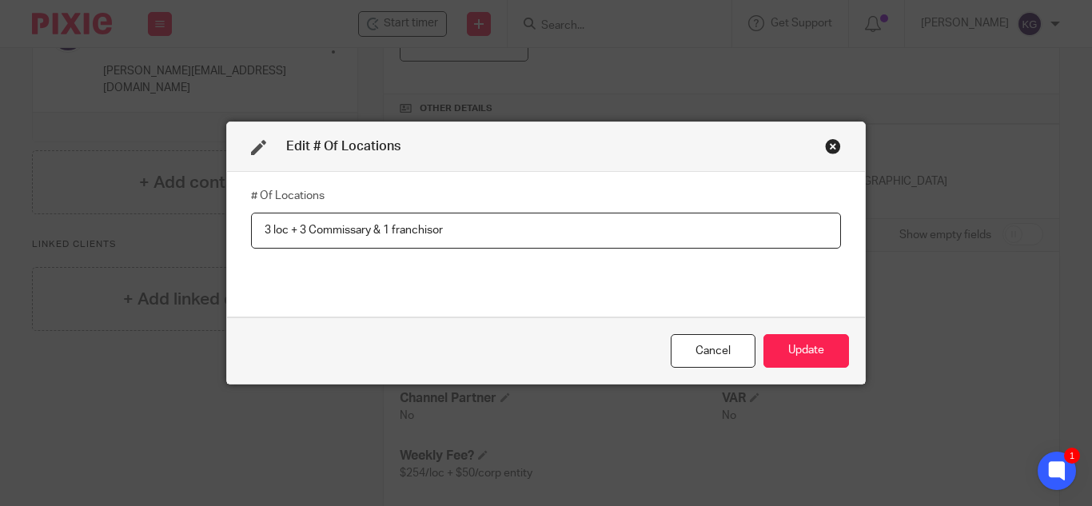
click at [300, 229] on input "3 loc + 3 Commissary & 1 franchisor" at bounding box center [546, 231] width 590 height 36
click at [365, 225] on input "3 loc + 1 Commissary & 1 franchisor" at bounding box center [546, 231] width 590 height 36
type input "3 loc + 1 Commissary, 1 HQ & 1 franchisor"
click at [823, 359] on button "Update" at bounding box center [806, 351] width 86 height 34
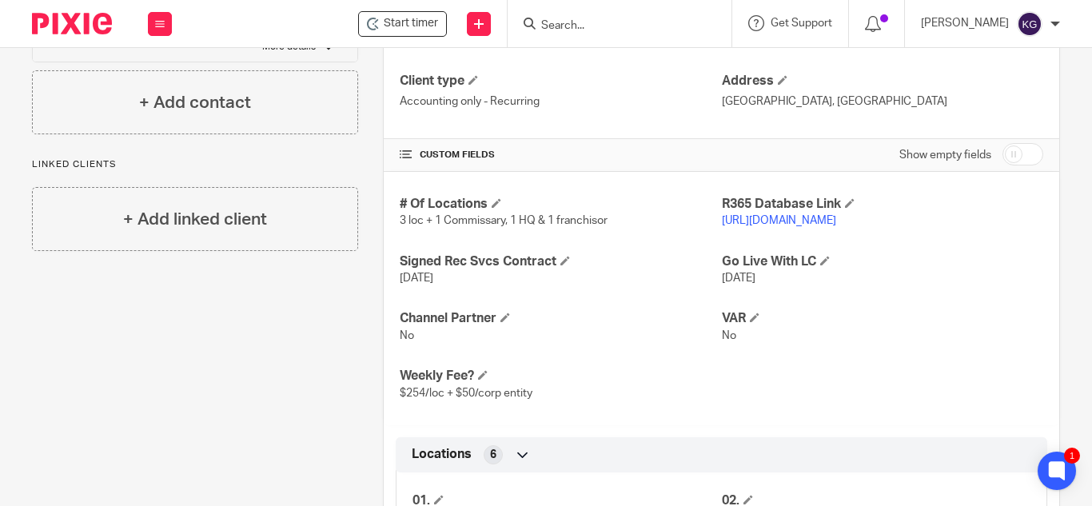
scroll to position [959, 0]
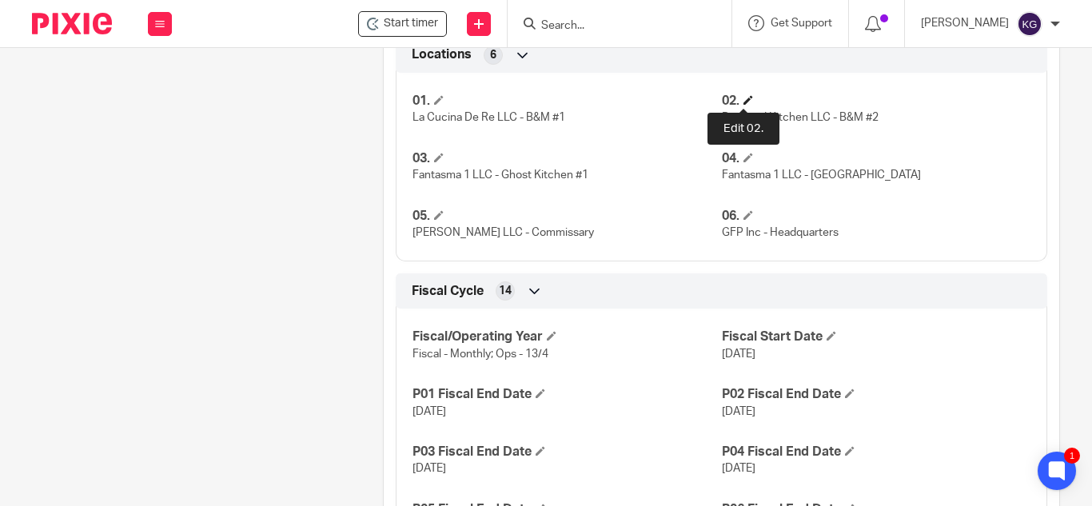
click at [744, 97] on span at bounding box center [748, 100] width 10 height 10
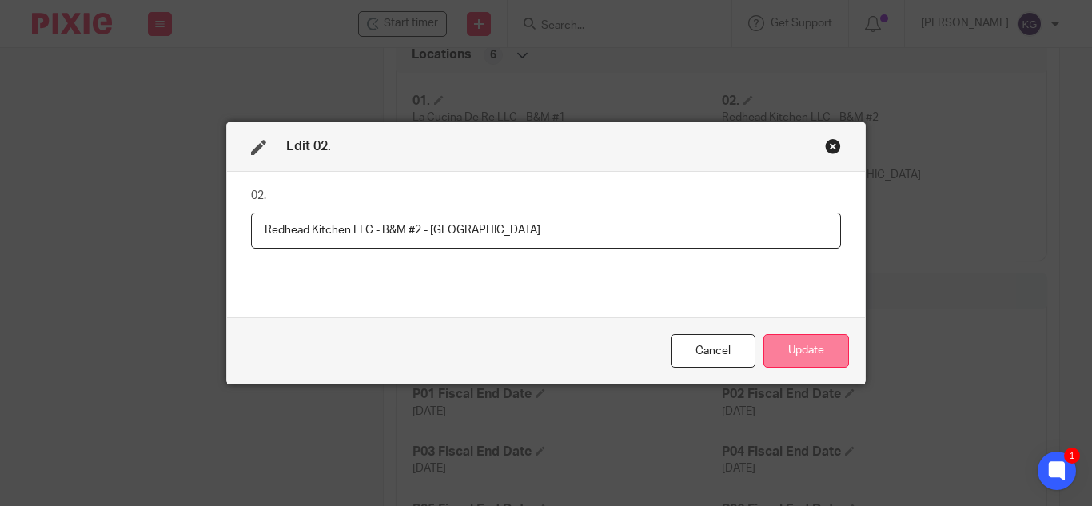
type input "Redhead Kitchen LLC - B&M #2 - Culver City"
click at [804, 348] on button "Update" at bounding box center [806, 351] width 86 height 34
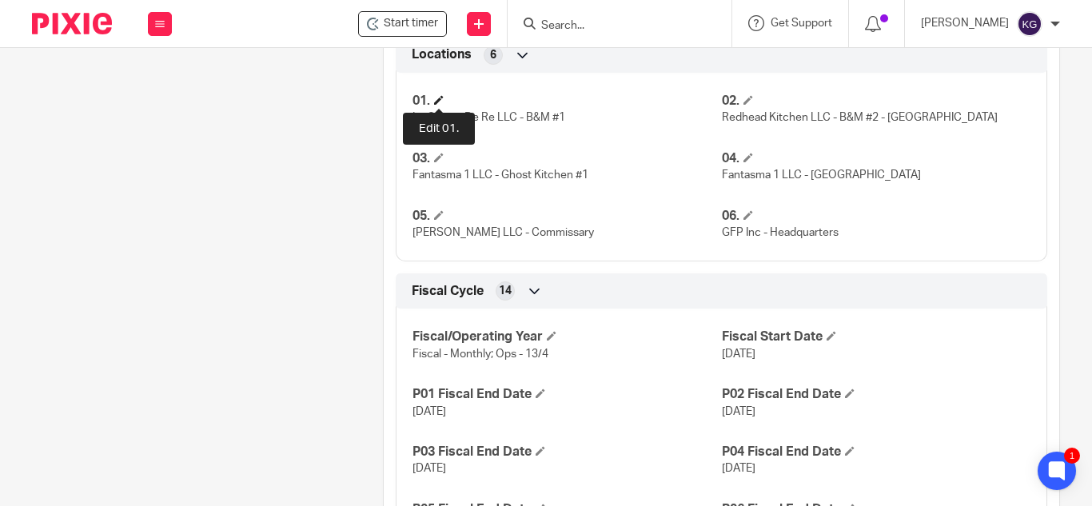
click at [436, 95] on span at bounding box center [439, 100] width 10 height 10
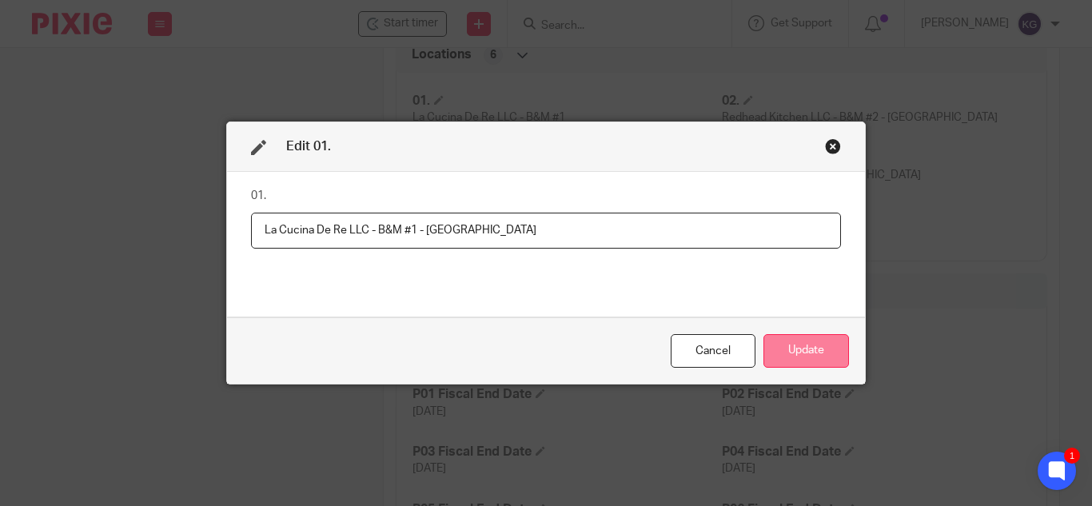
type input "La Cucina De Re LLC - B&M #1 - Mid City"
click at [800, 363] on button "Update" at bounding box center [806, 351] width 86 height 34
click at [806, 350] on button "Update" at bounding box center [806, 351] width 86 height 34
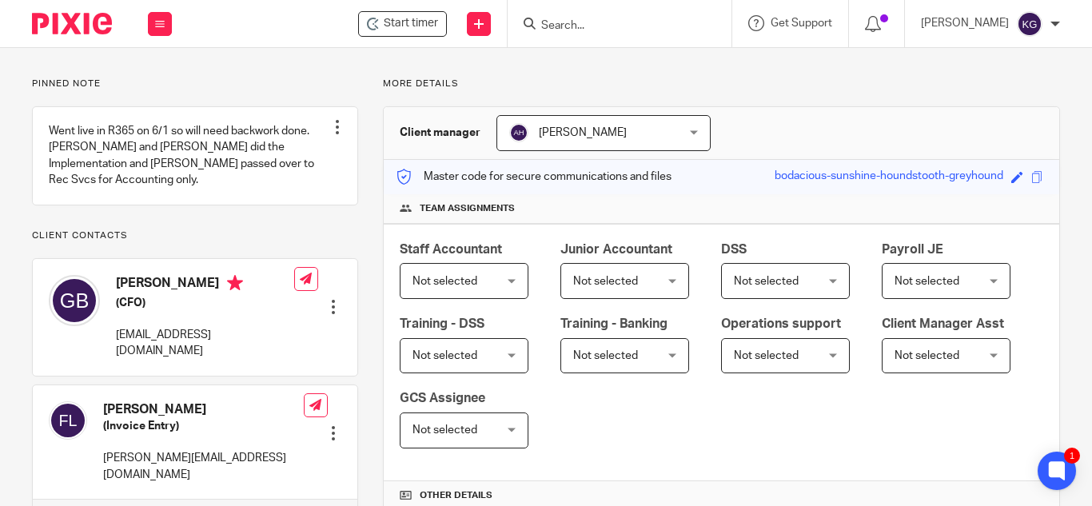
scroll to position [13, 0]
